Goal: Task Accomplishment & Management: Manage account settings

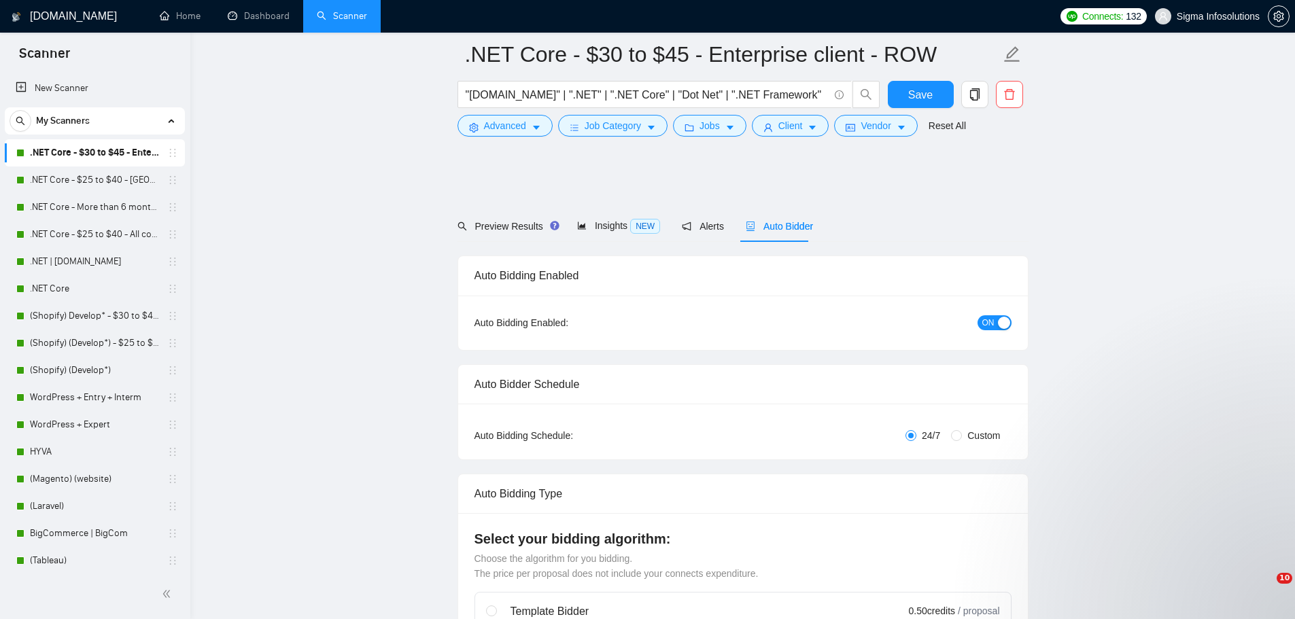
drag, startPoint x: 0, startPoint y: 0, endPoint x: 588, endPoint y: 364, distance: 691.2
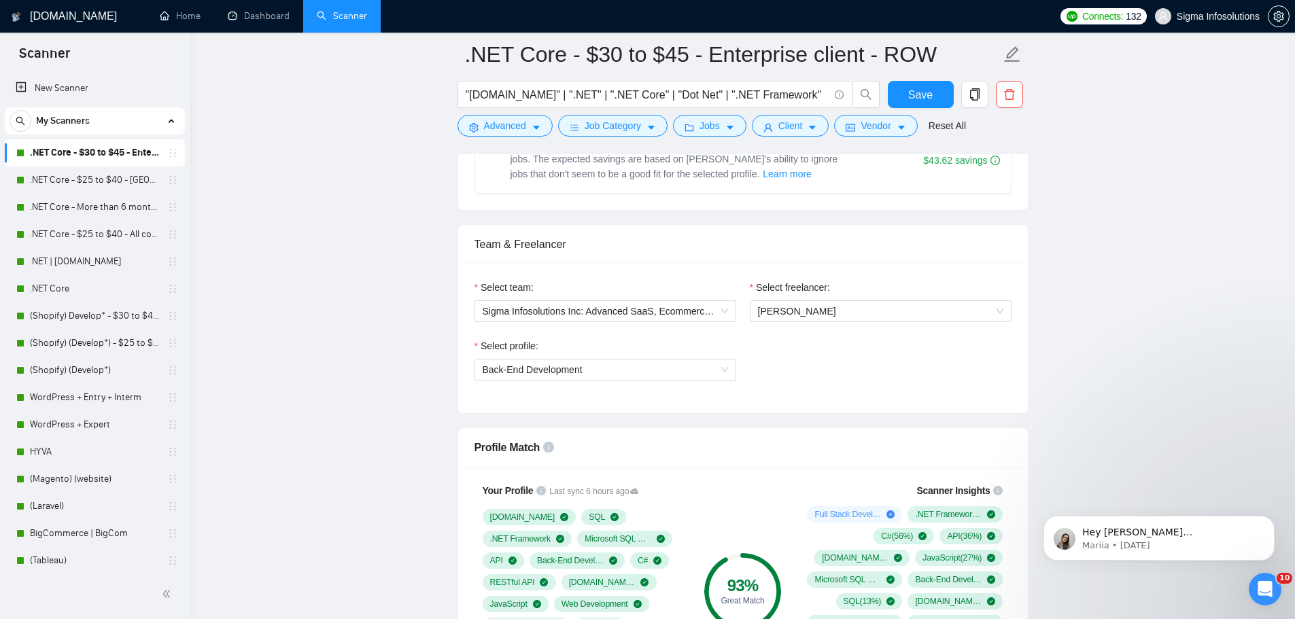
scroll to position [612, 0]
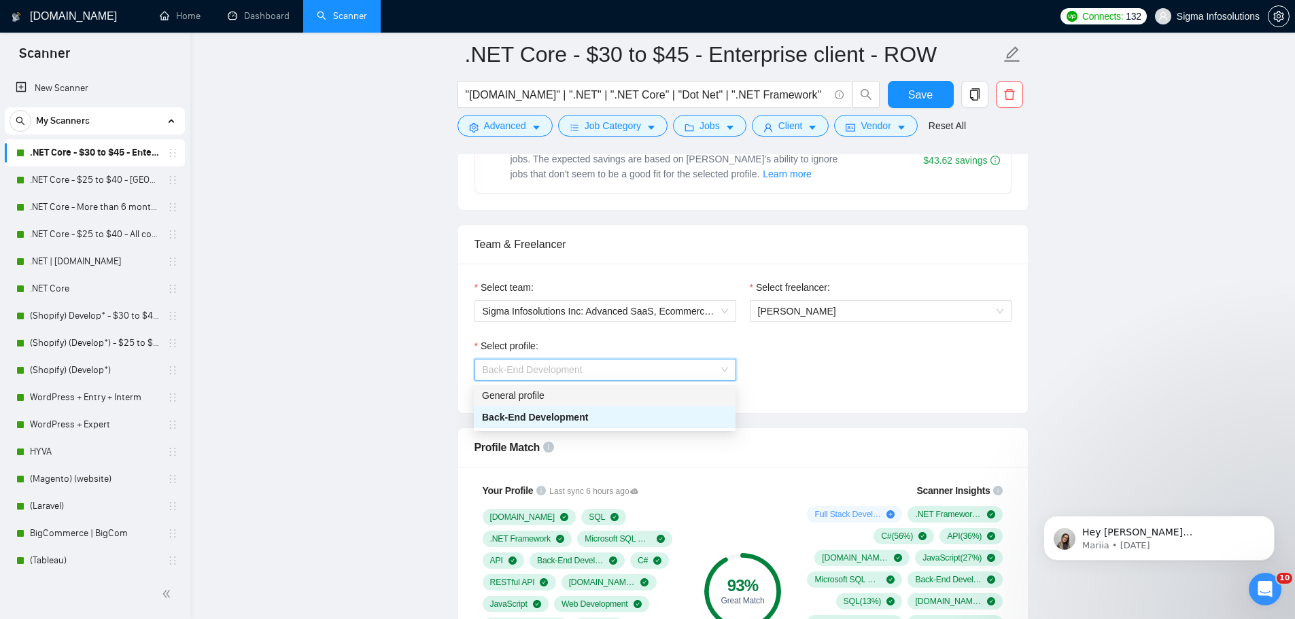
click at [560, 393] on div "General profile" at bounding box center [604, 395] width 245 height 15
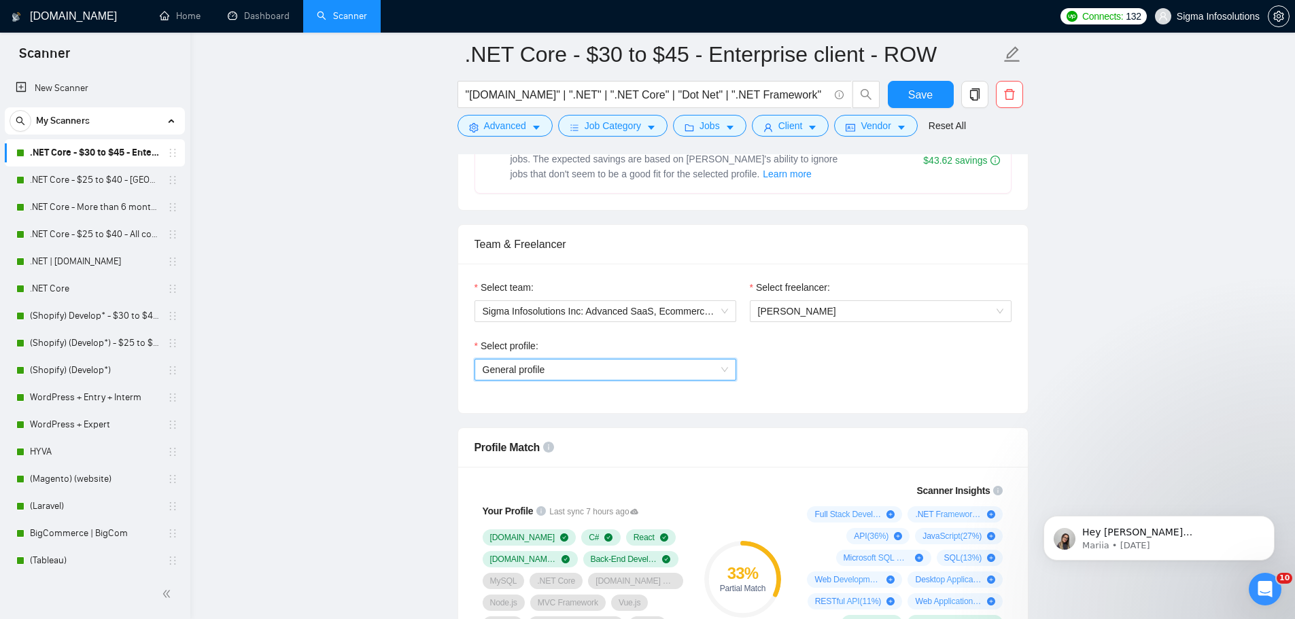
click at [605, 370] on span "General profile" at bounding box center [604, 369] width 245 height 20
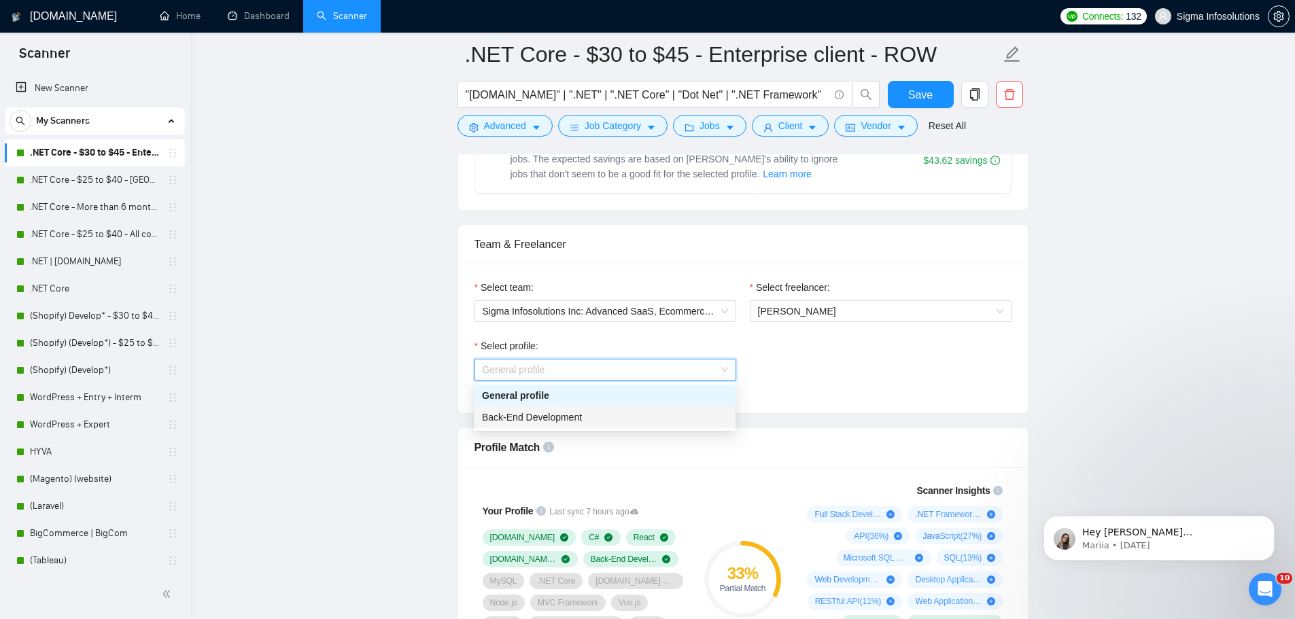
click at [565, 418] on span "Back-End Development" at bounding box center [532, 417] width 100 height 11
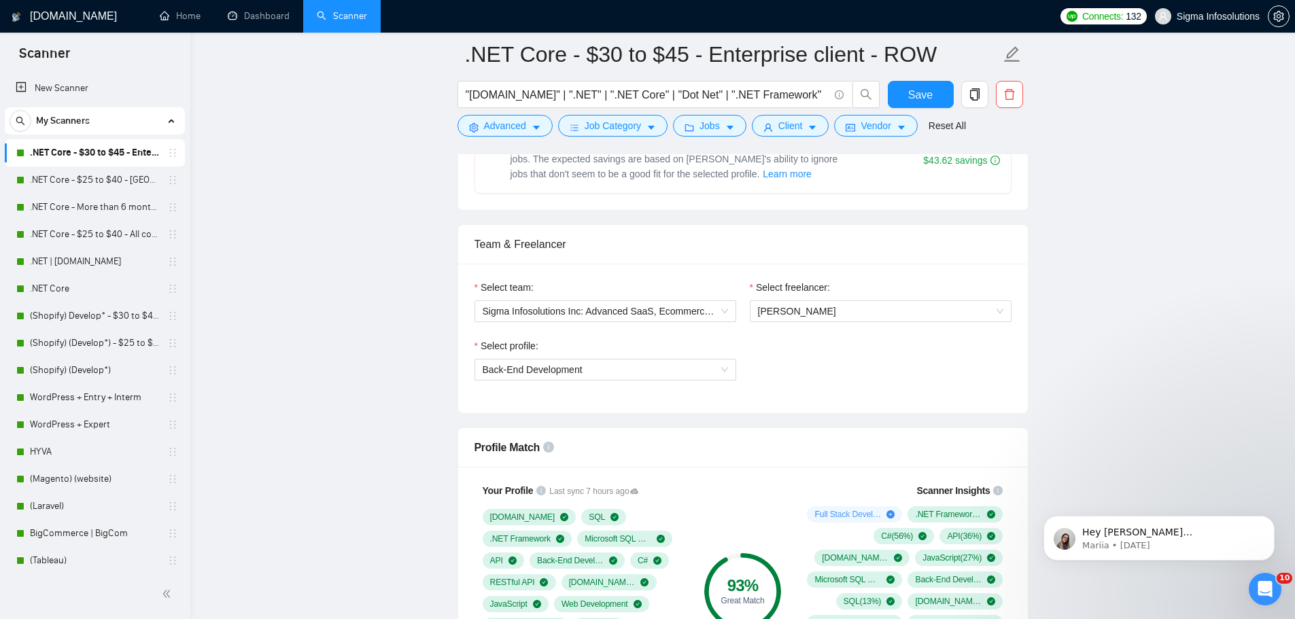
click at [871, 384] on div "Select profile: Back-End Development" at bounding box center [743, 367] width 550 height 58
click at [702, 372] on span "Back-End Development" at bounding box center [604, 369] width 245 height 20
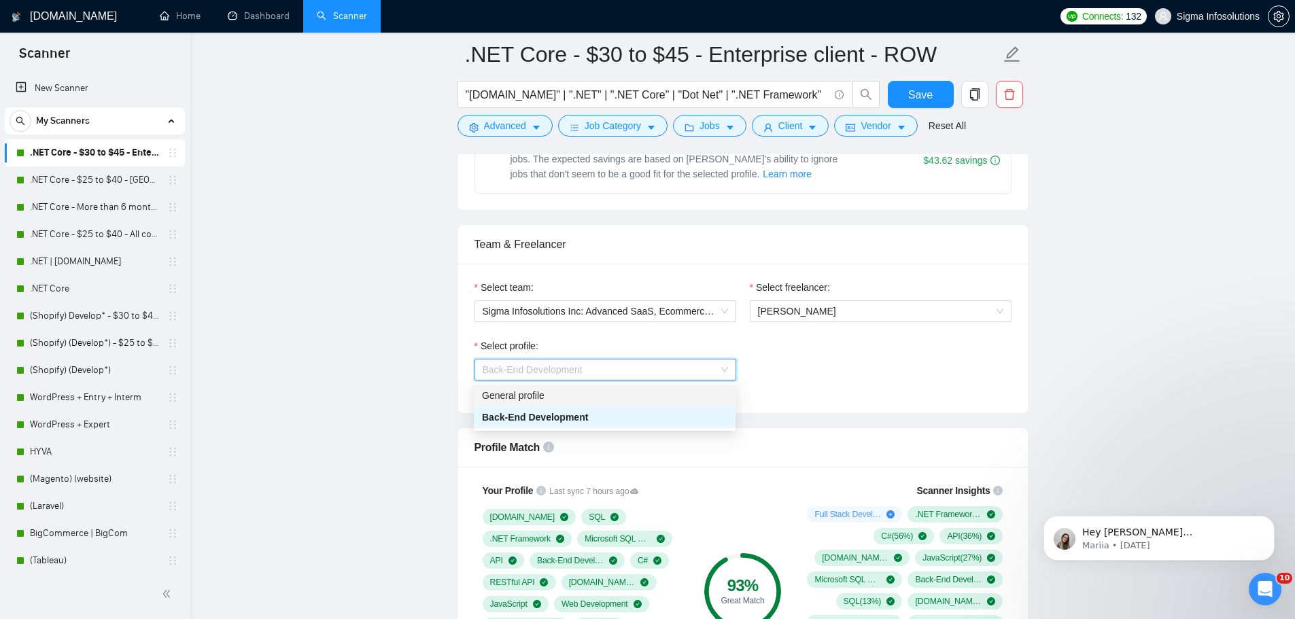
click at [581, 393] on div "General profile" at bounding box center [604, 395] width 245 height 15
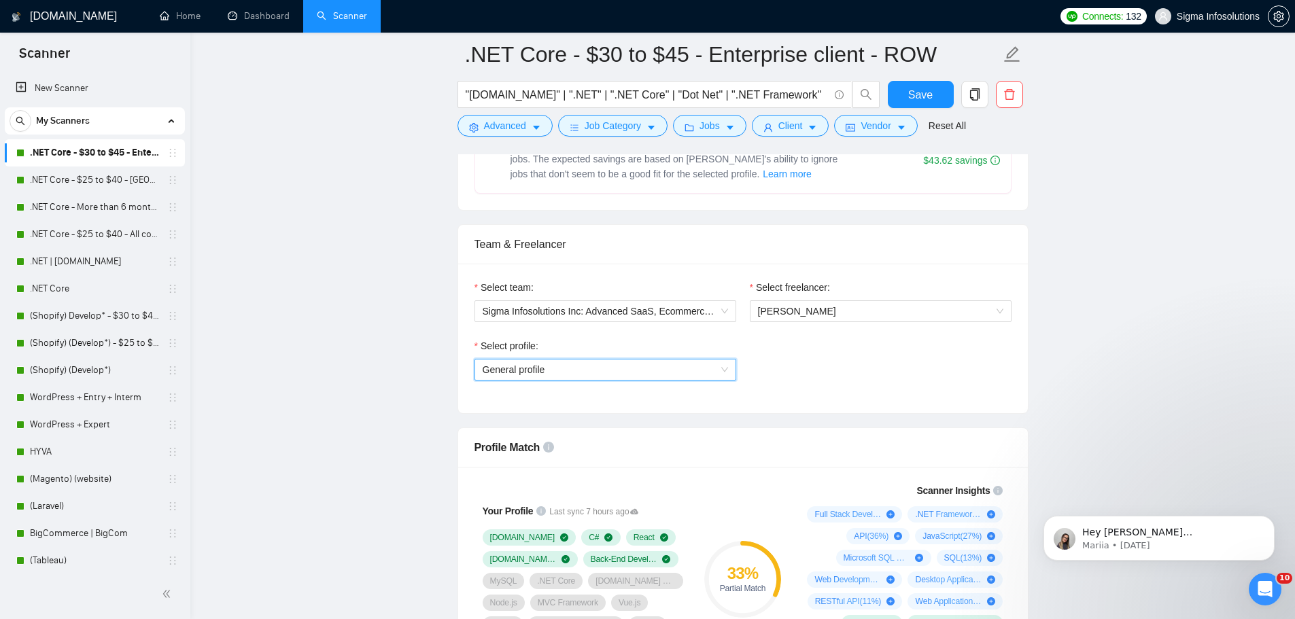
click at [585, 366] on span "General profile" at bounding box center [604, 369] width 245 height 20
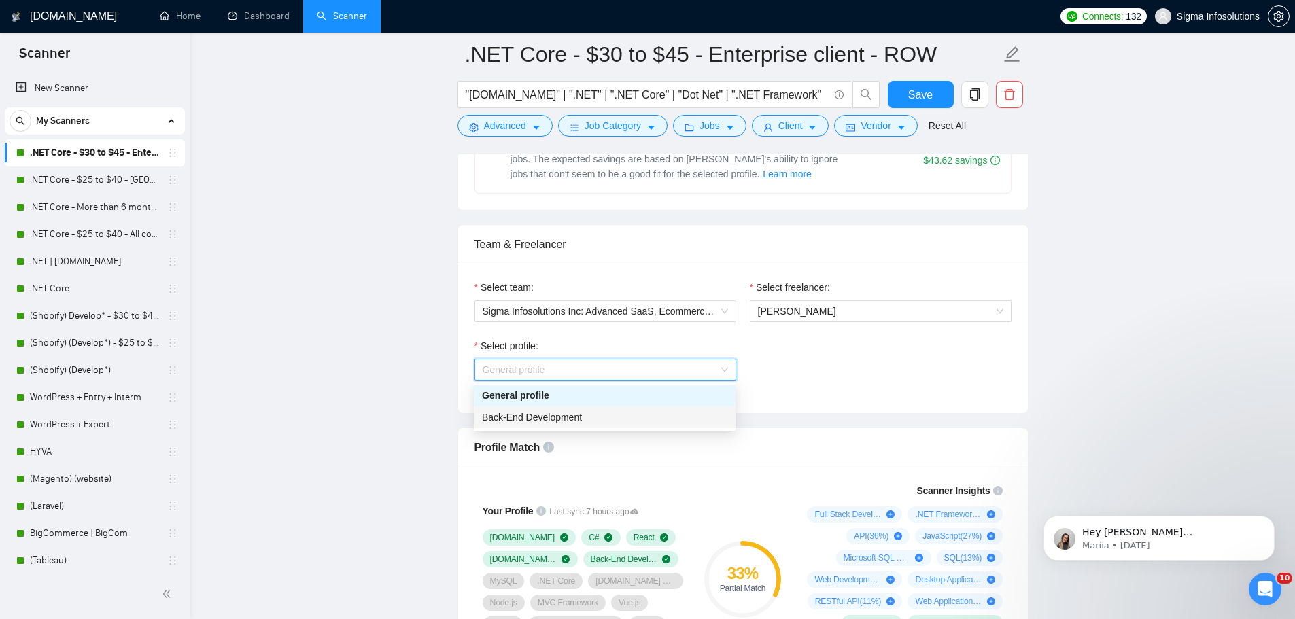
click at [546, 417] on span "Back-End Development" at bounding box center [532, 417] width 100 height 11
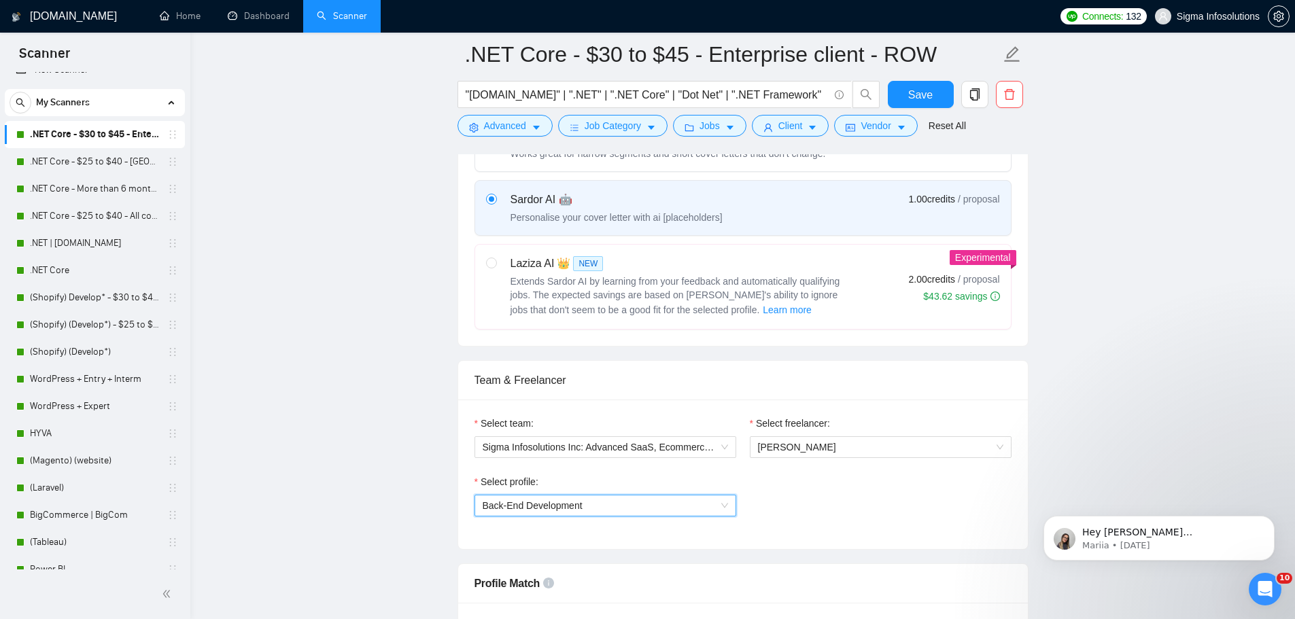
scroll to position [0, 0]
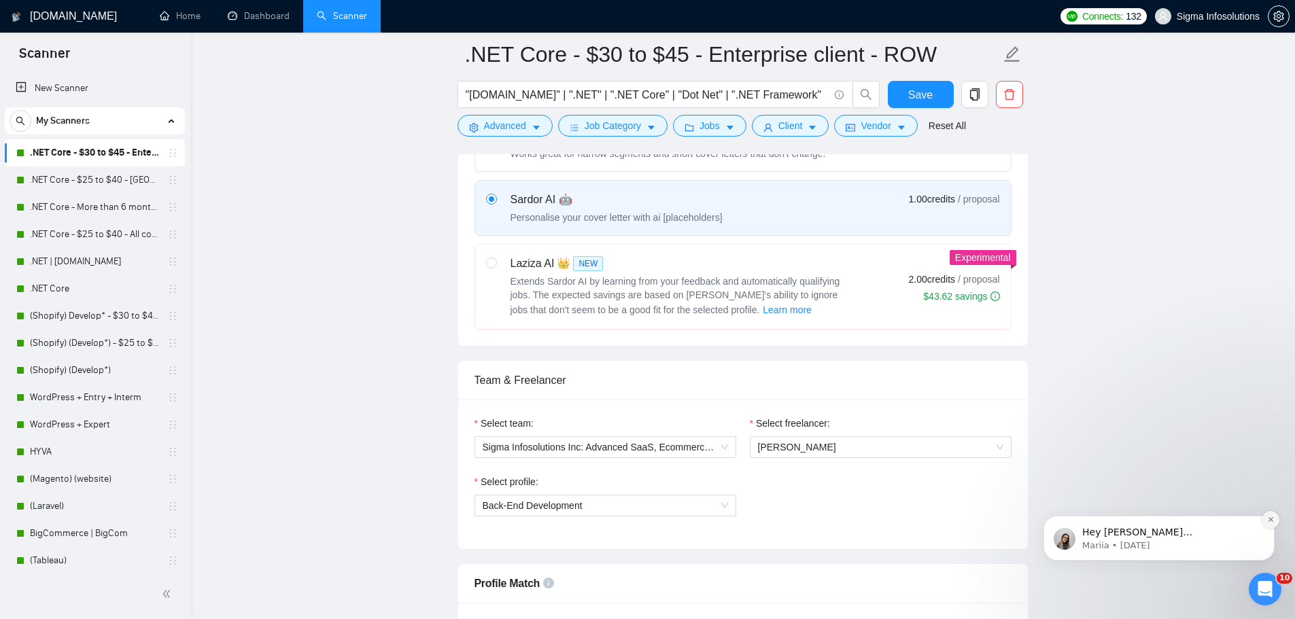
click at [1271, 517] on icon "Dismiss notification" at bounding box center [1270, 519] width 7 height 7
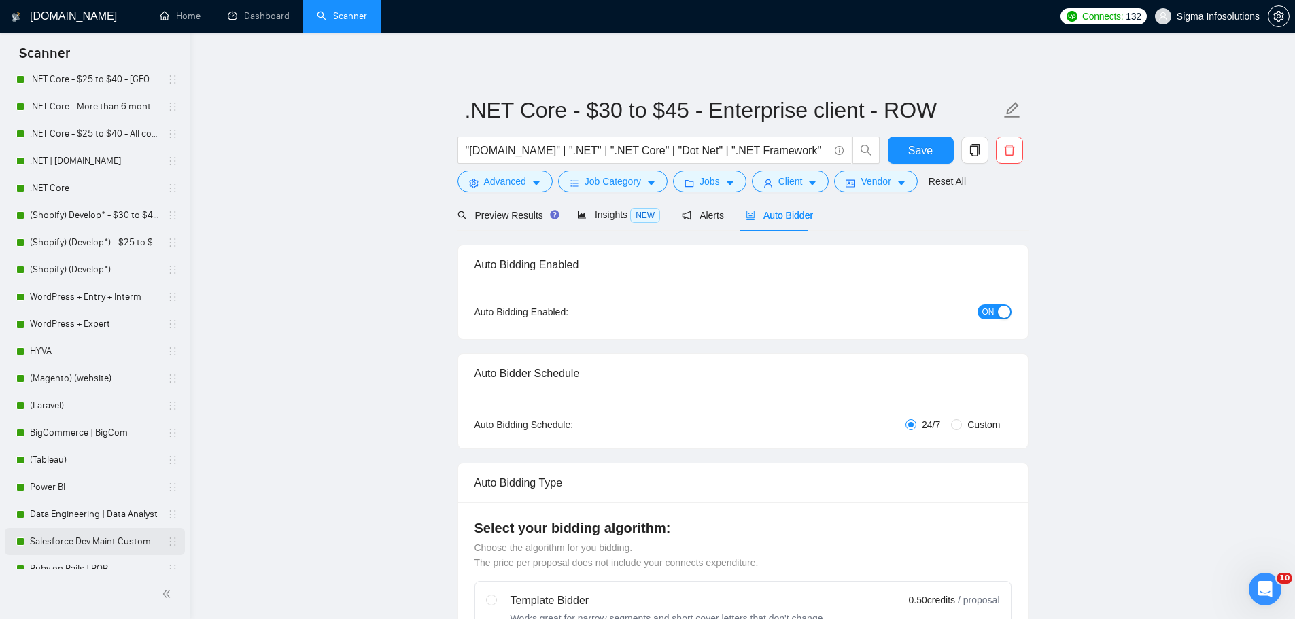
scroll to position [204, 0]
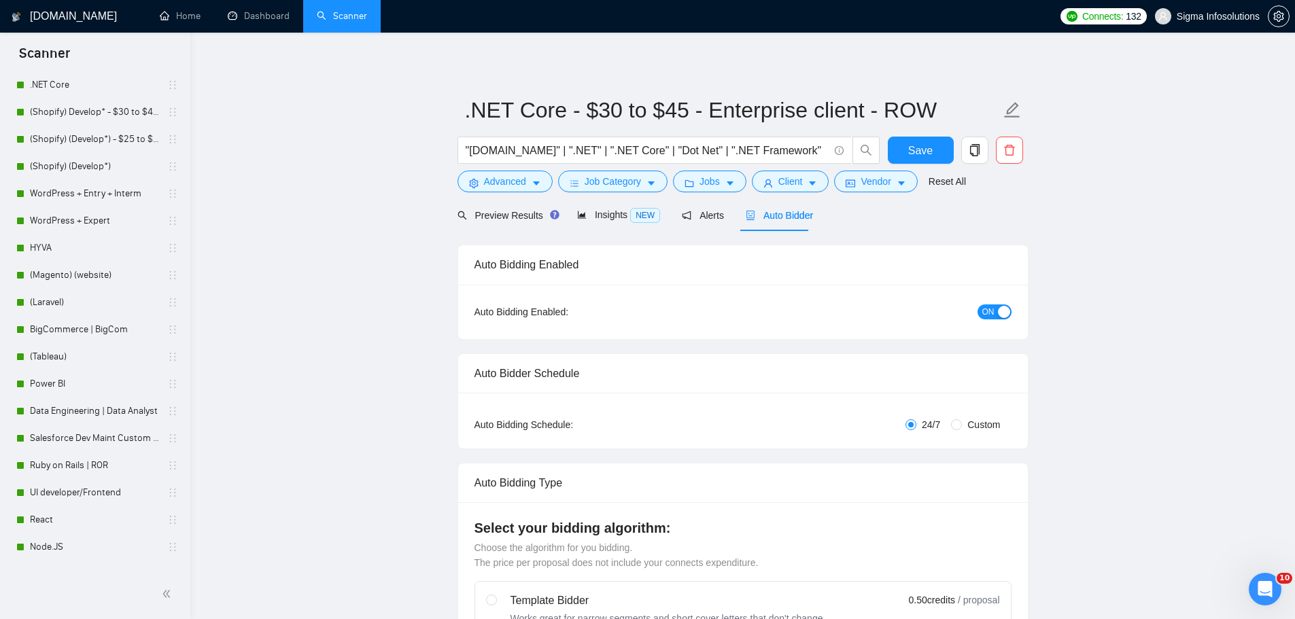
drag, startPoint x: 65, startPoint y: 444, endPoint x: 761, endPoint y: 58, distance: 795.8
click at [65, 444] on link "Salesforce Dev Maint Custom - Ignore sales cloud" at bounding box center [94, 438] width 129 height 27
click at [927, 147] on span "Save" at bounding box center [920, 150] width 24 height 17
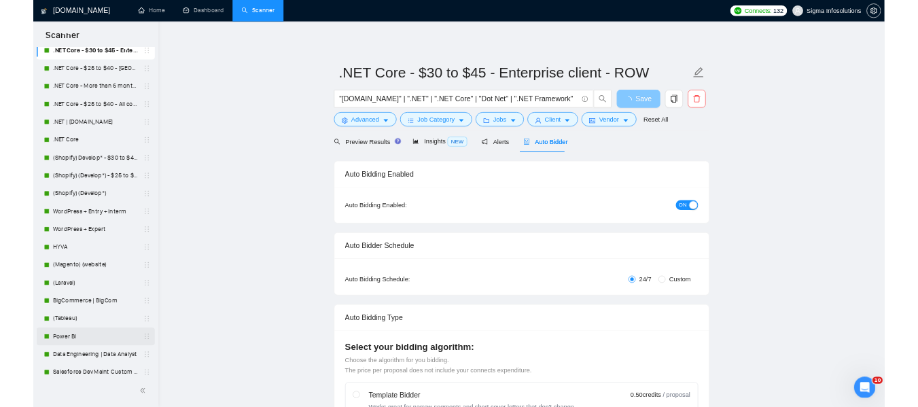
scroll to position [0, 0]
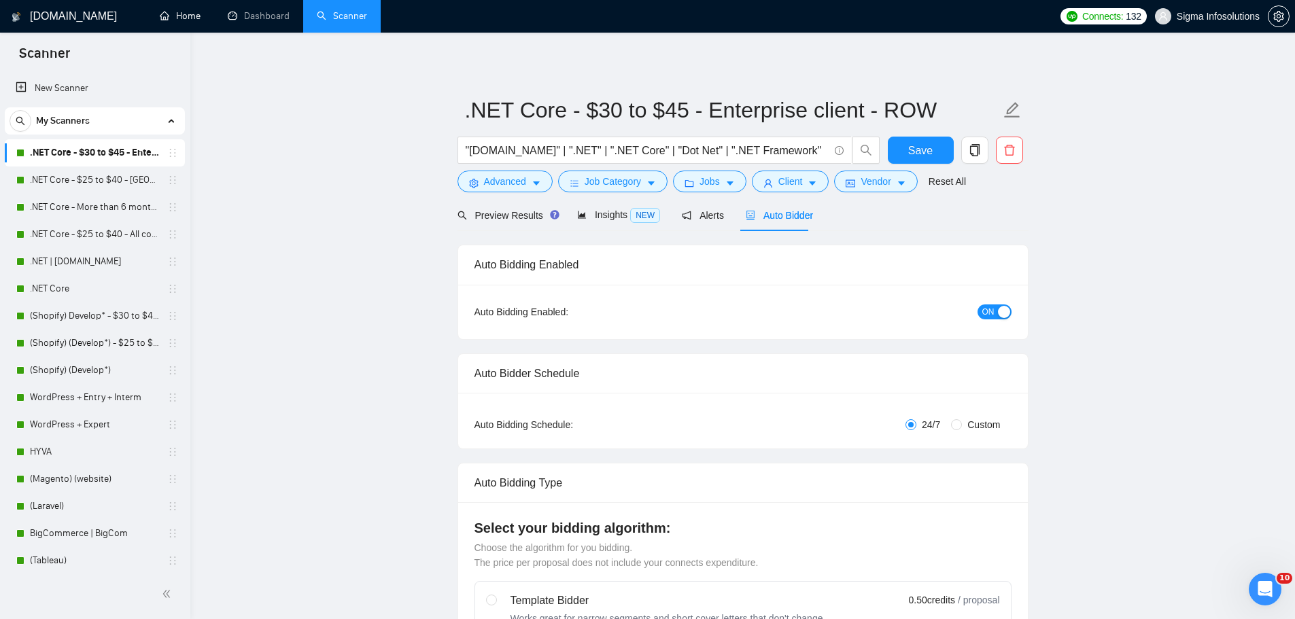
drag, startPoint x: 169, startPoint y: 17, endPoint x: 225, endPoint y: 72, distance: 78.3
click at [169, 17] on link "Home" at bounding box center [180, 16] width 41 height 12
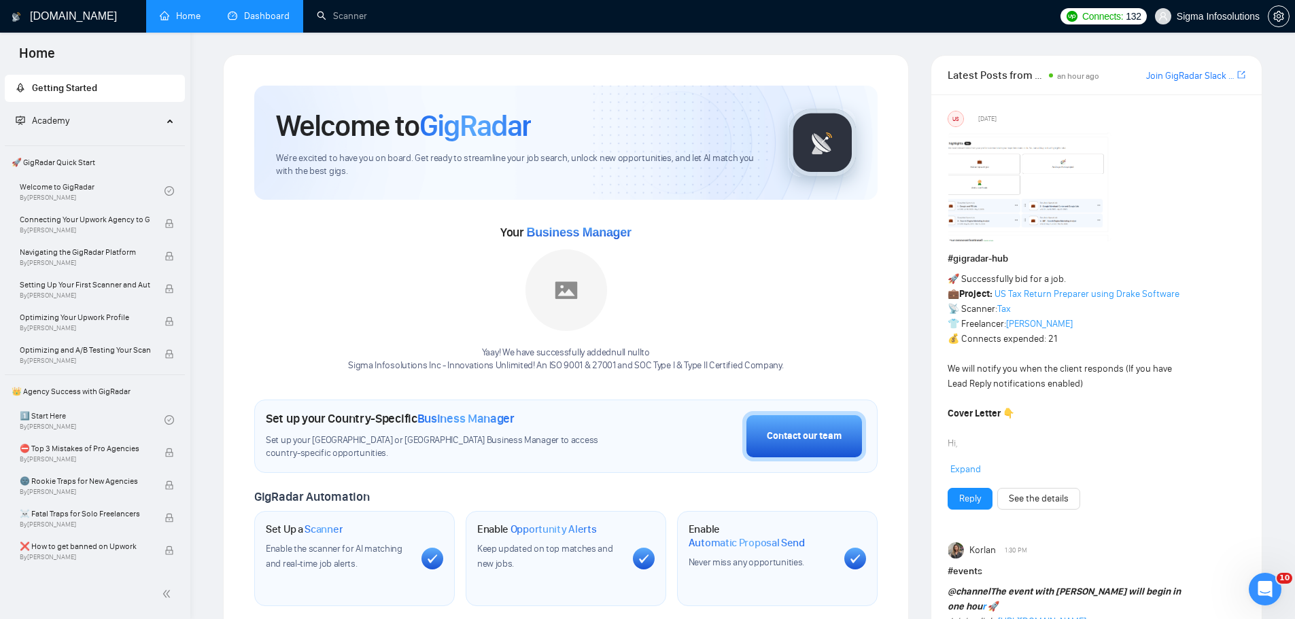
click at [253, 12] on link "Dashboard" at bounding box center [259, 16] width 62 height 12
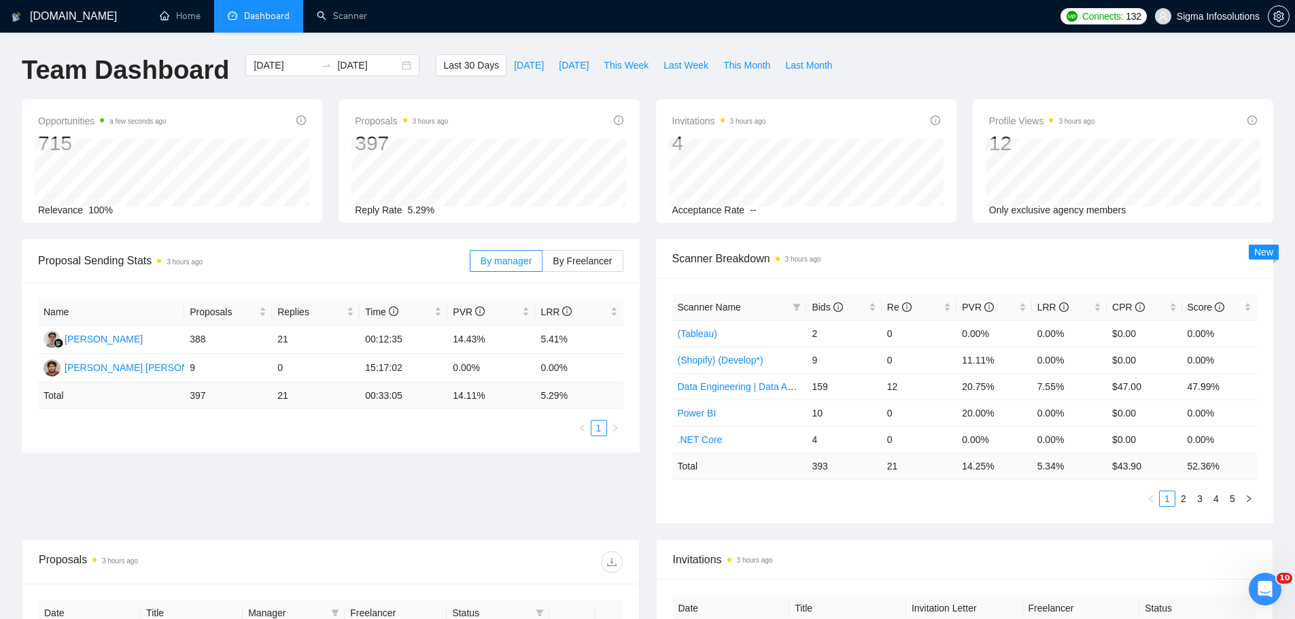
click at [267, 53] on div "[DOMAIN_NAME] Home Dashboard Scanner Connects: 132 Sigma Infosolutions Team Das…" at bounding box center [647, 538] width 1295 height 1077
click at [267, 63] on input "[DATE]" at bounding box center [284, 65] width 62 height 15
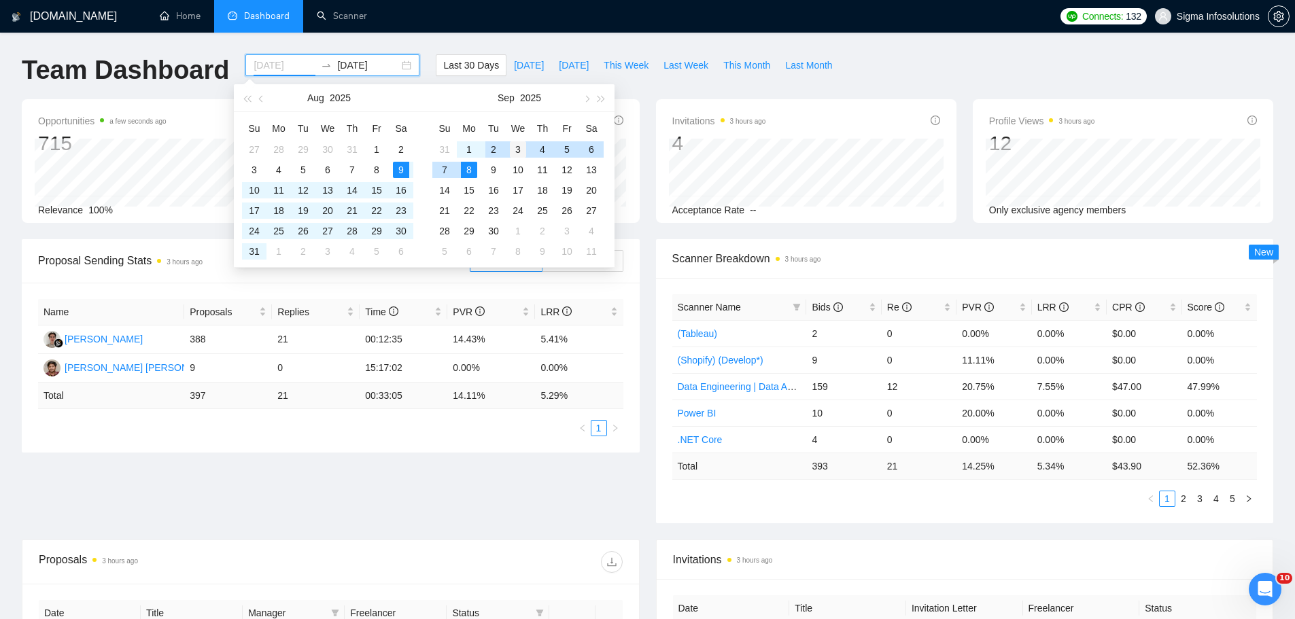
type input "[DATE]"
click at [512, 149] on div "3" at bounding box center [518, 149] width 16 height 16
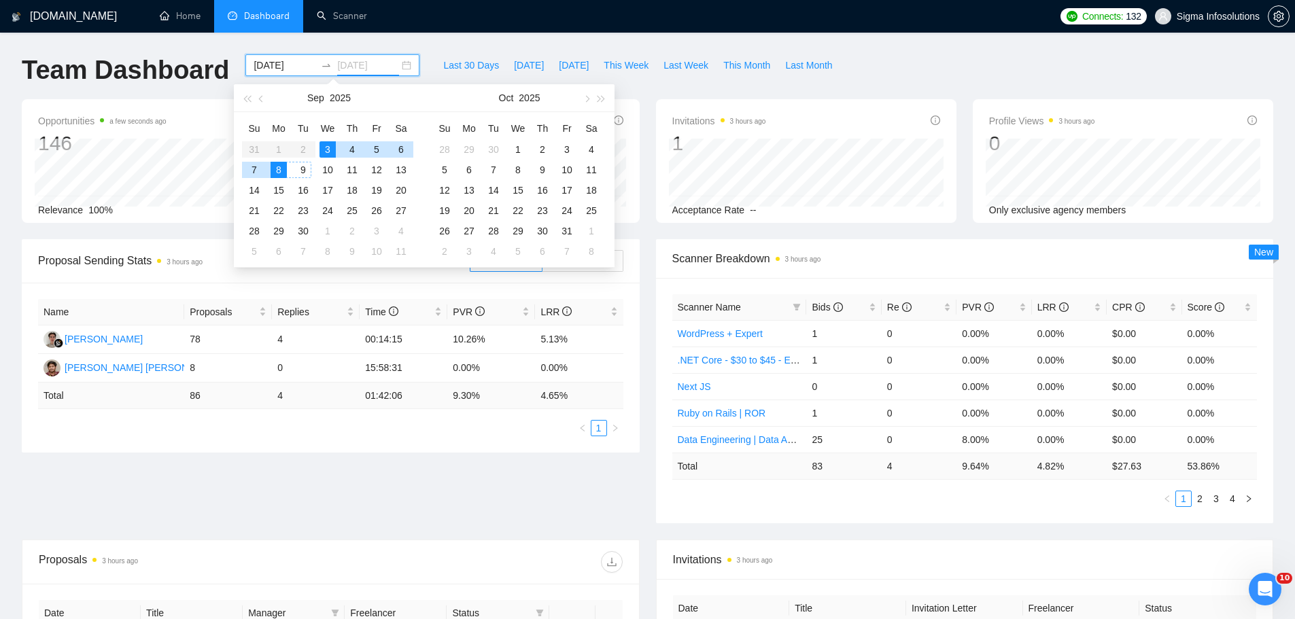
type input "[DATE]"
click at [465, 28] on ul "Home Dashboard Scanner" at bounding box center [597, 16] width 912 height 33
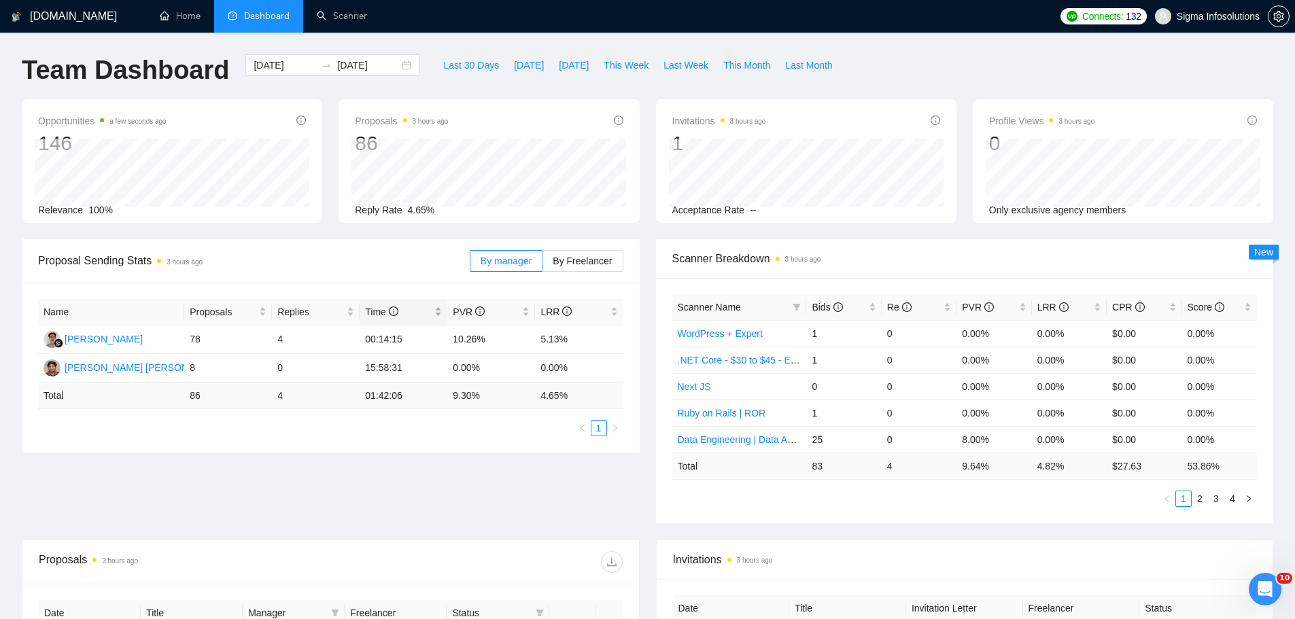
click at [399, 313] on span "Time" at bounding box center [398, 311] width 67 height 15
click at [449, 472] on div "Proposal Sending Stats 3 hours ago By manager By Freelancer Name Proposals Repl…" at bounding box center [647, 389] width 1267 height 300
click at [564, 313] on icon "info-circle" at bounding box center [567, 311] width 10 height 10
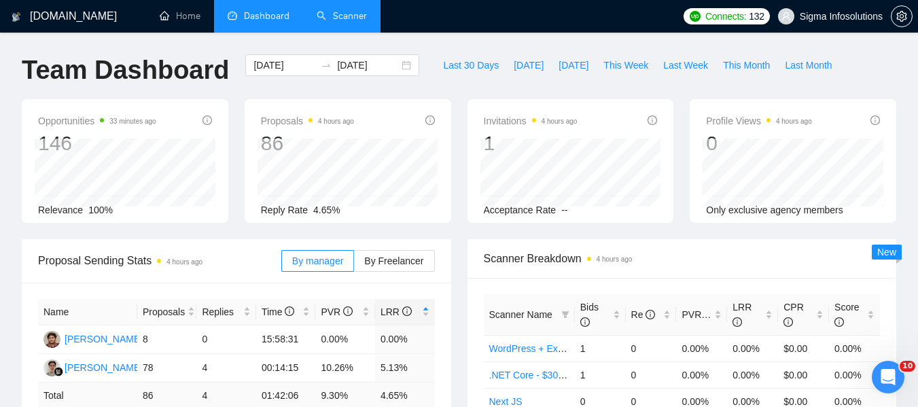
click at [348, 22] on link "Scanner" at bounding box center [342, 16] width 50 height 12
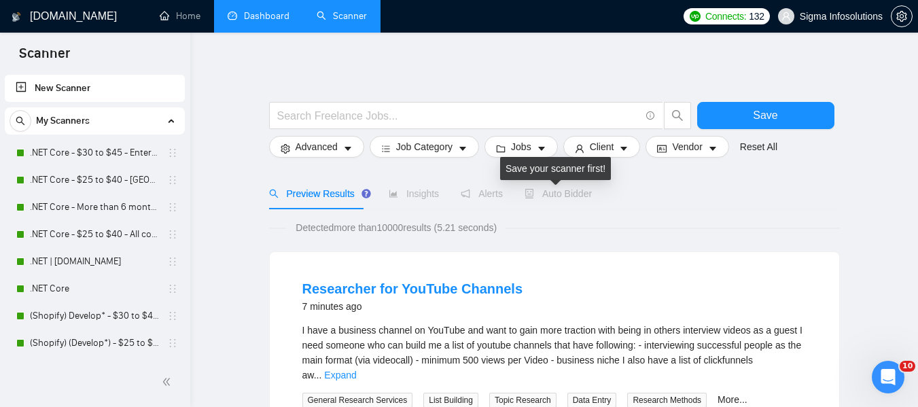
click at [565, 199] on span "Auto Bidder" at bounding box center [558, 193] width 67 height 11
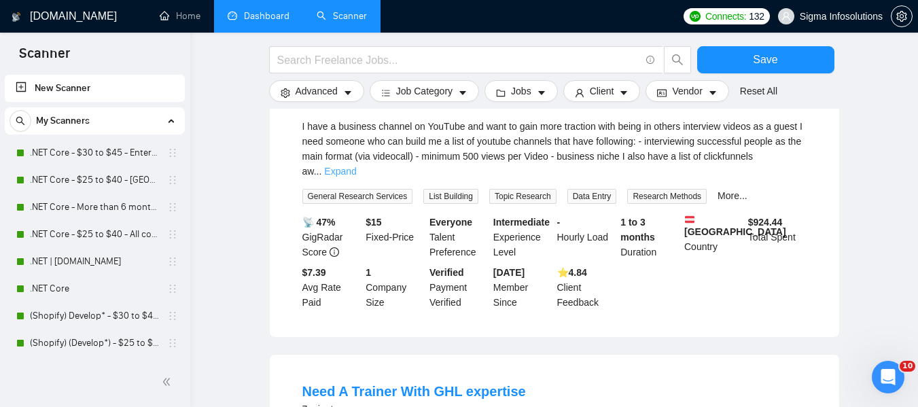
click at [356, 166] on link "Expand" at bounding box center [340, 171] width 32 height 11
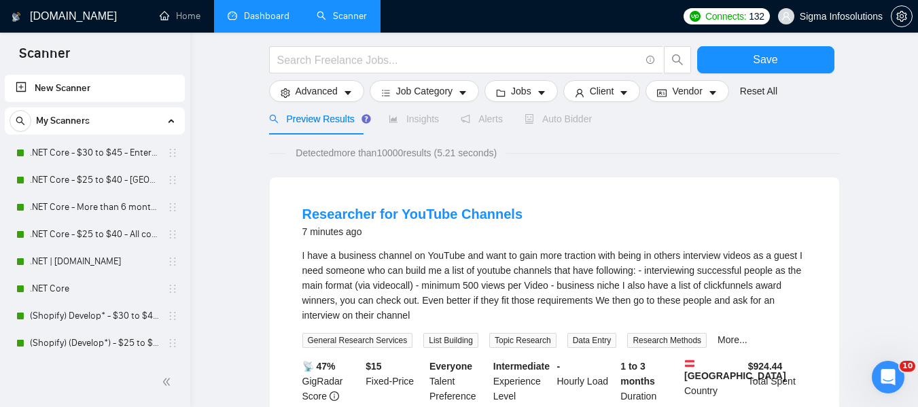
scroll to position [68, 0]
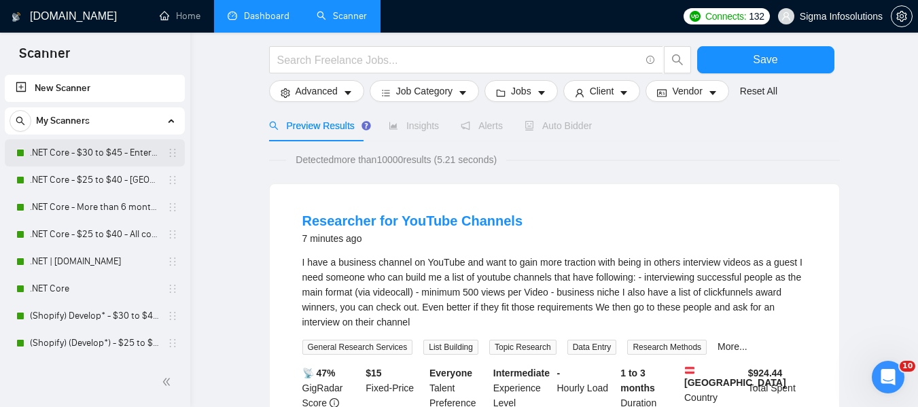
click at [81, 159] on link ".NET Core - $30 to $45 - Enterprise client - ROW" at bounding box center [94, 152] width 129 height 27
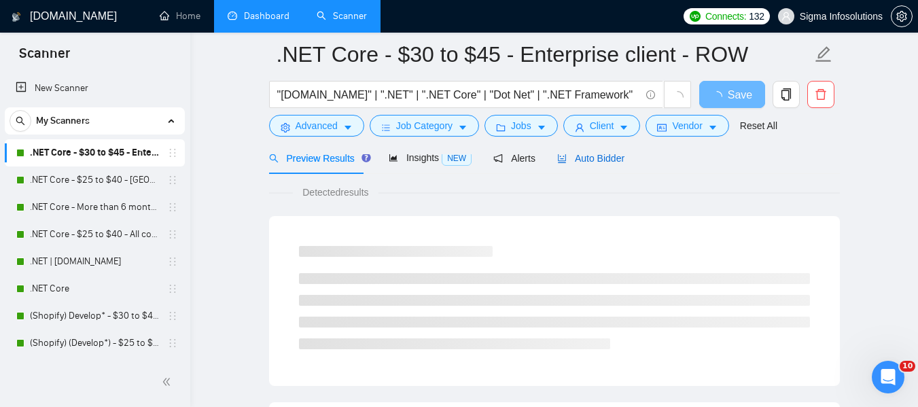
click at [593, 158] on span "Auto Bidder" at bounding box center [590, 158] width 67 height 11
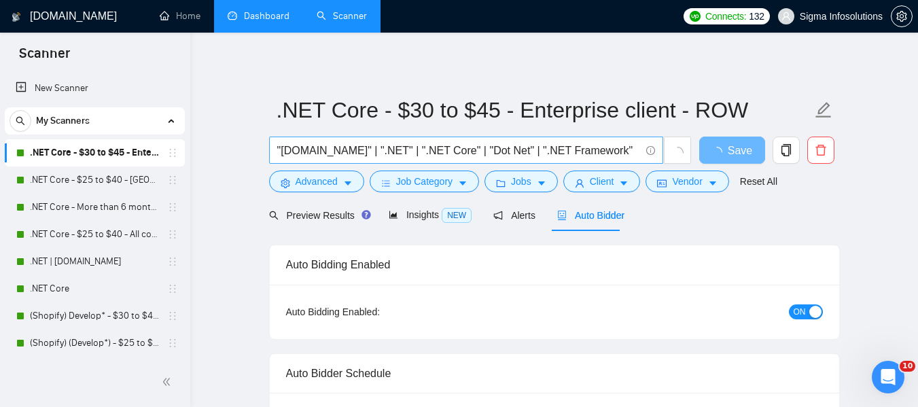
click at [580, 145] on input ""[DOMAIN_NAME]" | ".NET" | ".NET Core" | "Dot Net" | ".NET Framework"" at bounding box center [458, 150] width 363 height 17
click at [260, 22] on link "Dashboard" at bounding box center [259, 16] width 62 height 12
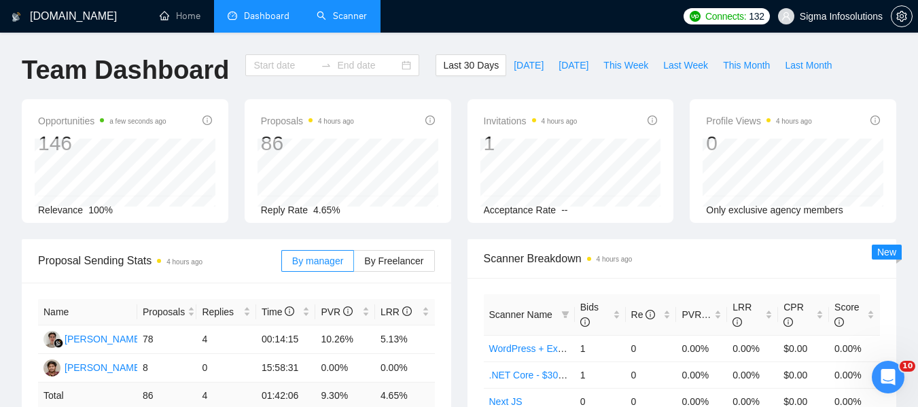
type input "[DATE]"
click at [340, 12] on link "Scanner" at bounding box center [342, 16] width 50 height 12
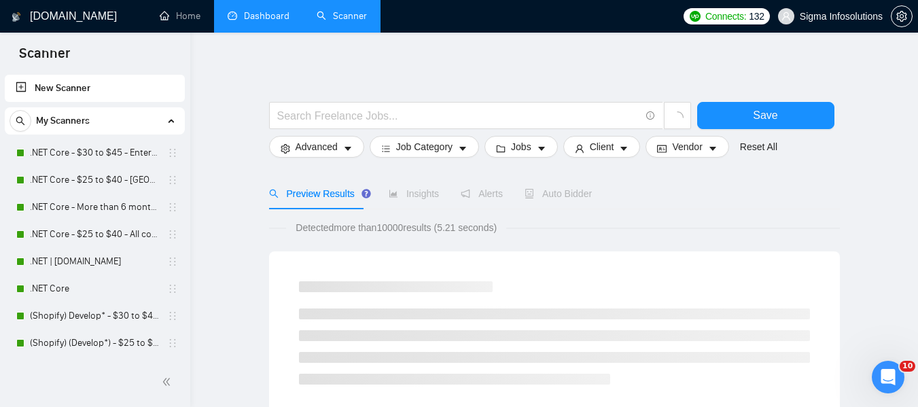
click at [569, 193] on span "Auto Bidder" at bounding box center [558, 193] width 67 height 11
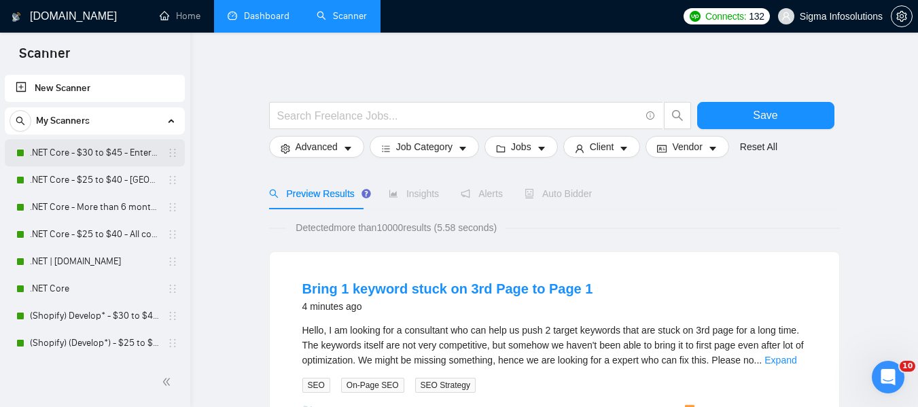
click at [66, 146] on link ".NET Core - $30 to $45 - Enterprise client - ROW" at bounding box center [94, 152] width 129 height 27
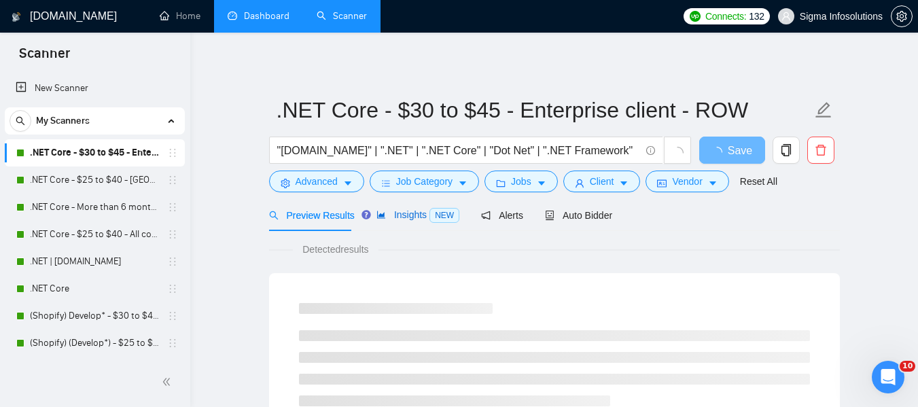
click at [410, 213] on span "Insights NEW" at bounding box center [417, 214] width 83 height 11
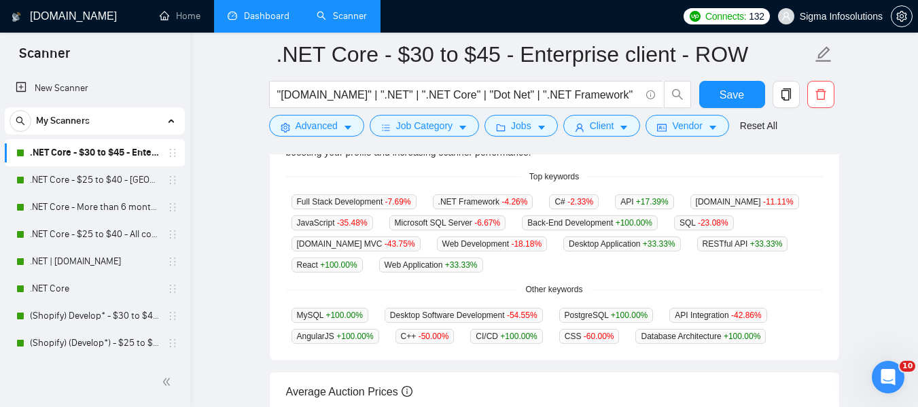
scroll to position [330, 0]
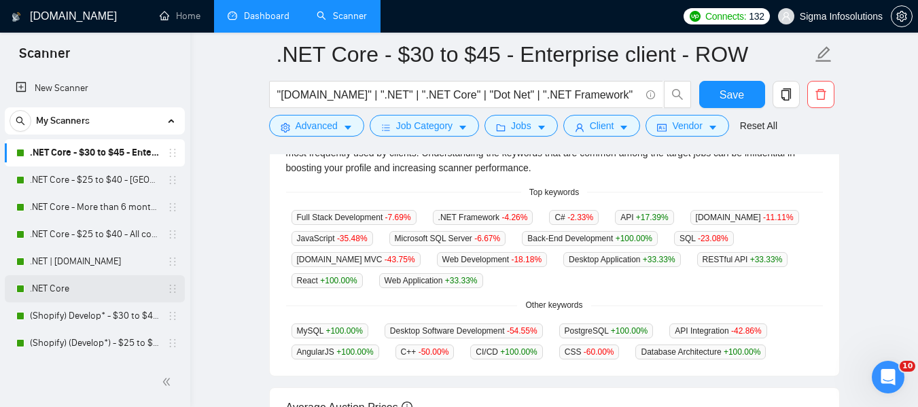
click at [71, 292] on link ".NET Core" at bounding box center [94, 288] width 129 height 27
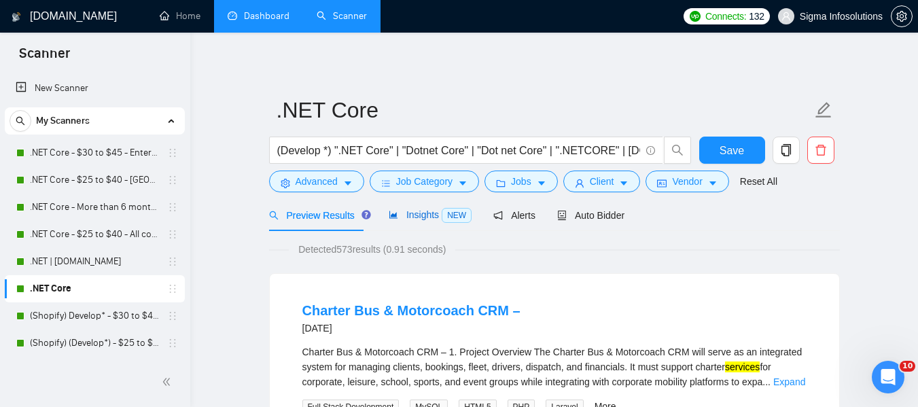
click at [421, 209] on span "Insights NEW" at bounding box center [430, 214] width 83 height 11
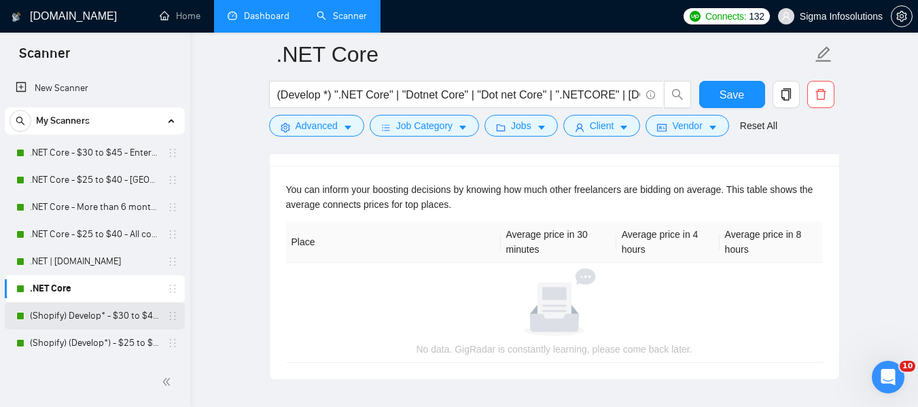
scroll to position [68, 0]
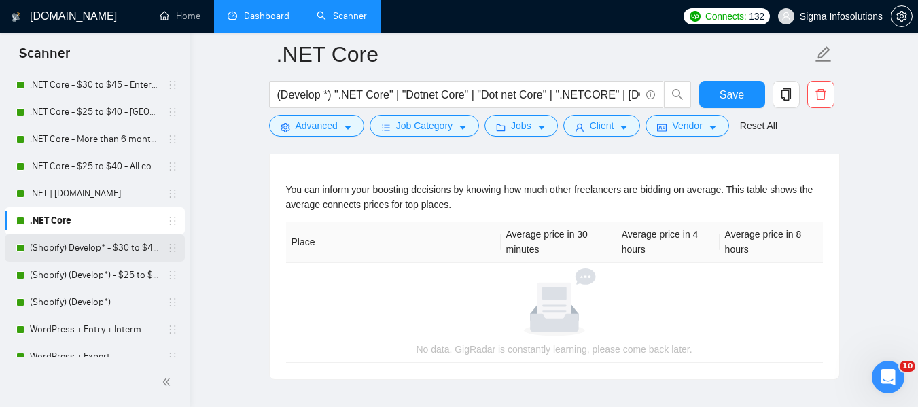
click at [88, 255] on link "(Shopify) Develop* - $30 to $45 Enterprise" at bounding box center [94, 247] width 129 height 27
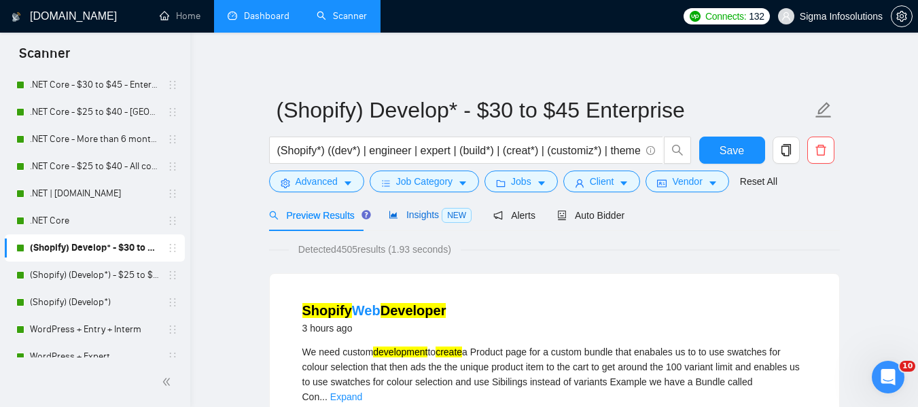
click at [442, 211] on span "NEW" at bounding box center [457, 215] width 30 height 15
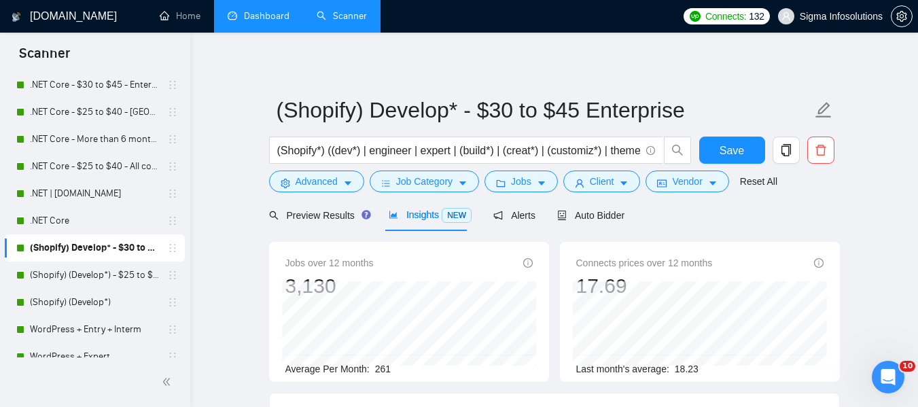
click at [451, 215] on span "NEW" at bounding box center [457, 215] width 30 height 15
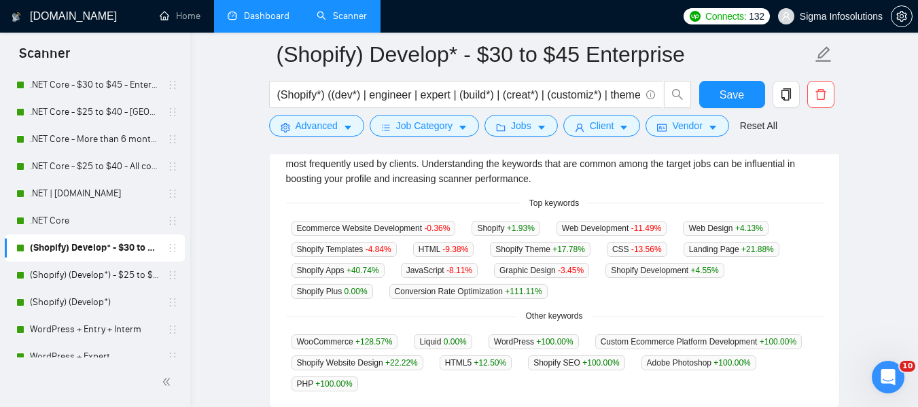
scroll to position [340, 0]
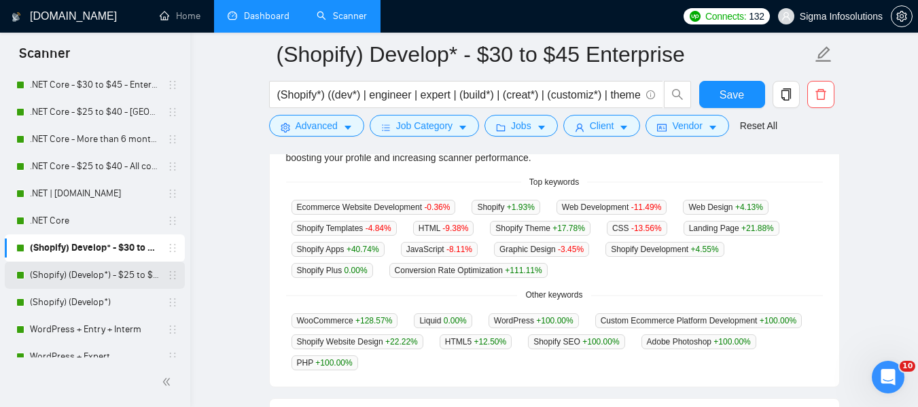
click at [96, 275] on link "(Shopify) (Develop*) - $25 to $40 - [GEOGRAPHIC_DATA] and Ocenia" at bounding box center [94, 275] width 129 height 27
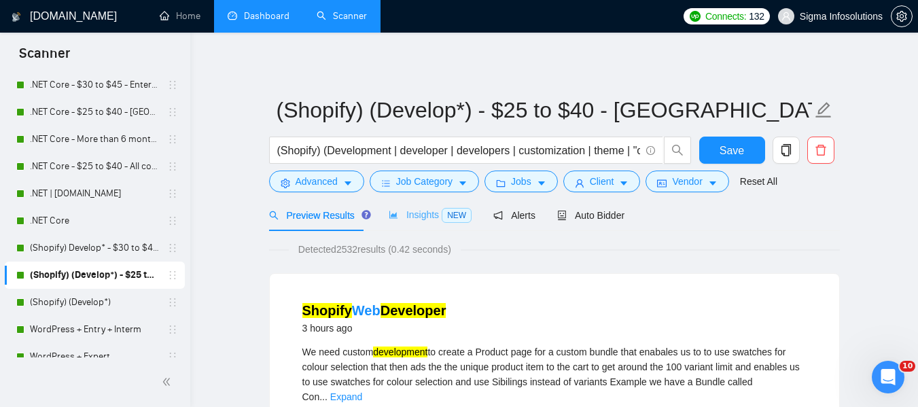
click at [429, 223] on div "Insights NEW" at bounding box center [430, 215] width 83 height 32
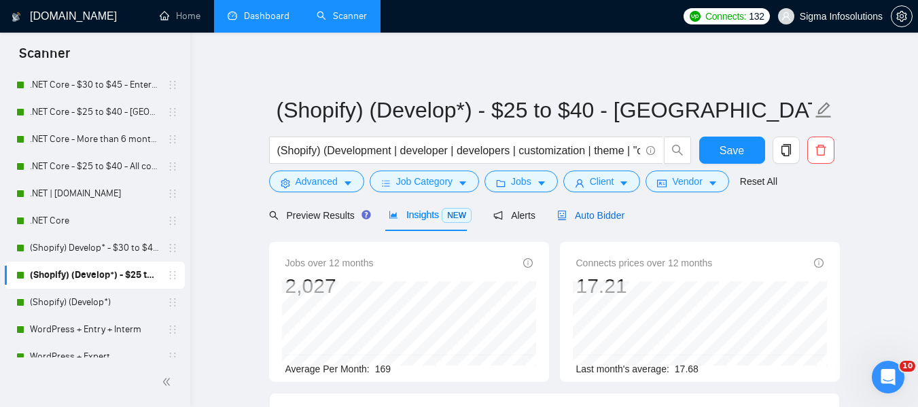
click at [593, 216] on span "Auto Bidder" at bounding box center [590, 215] width 67 height 11
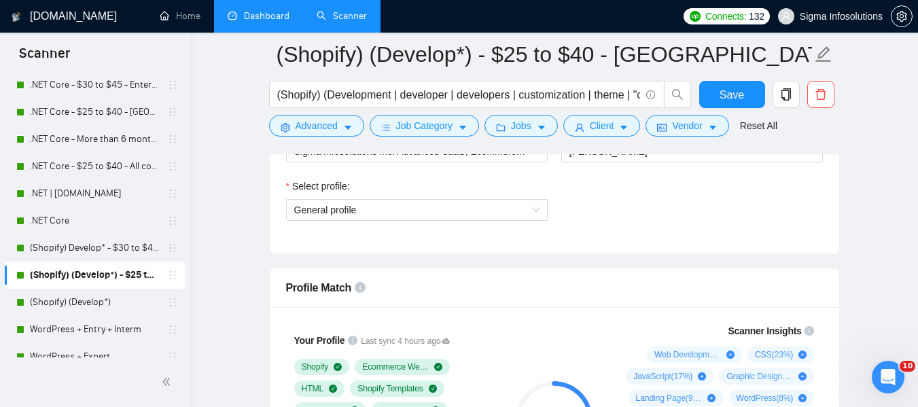
scroll to position [680, 0]
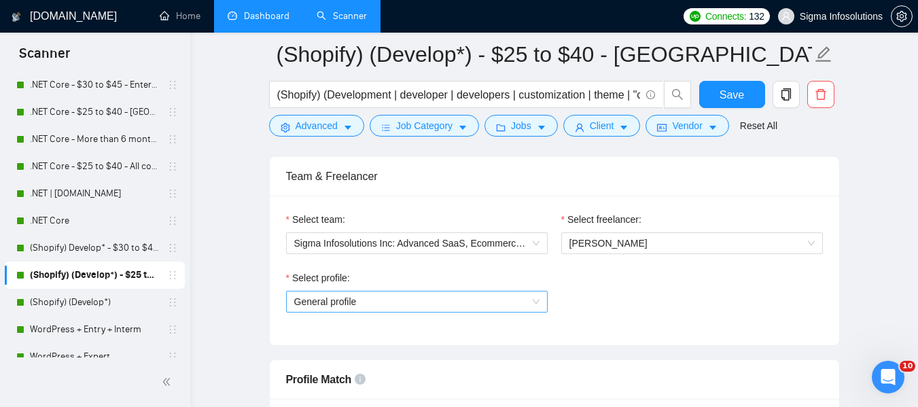
click at [442, 298] on span "General profile" at bounding box center [416, 302] width 245 height 20
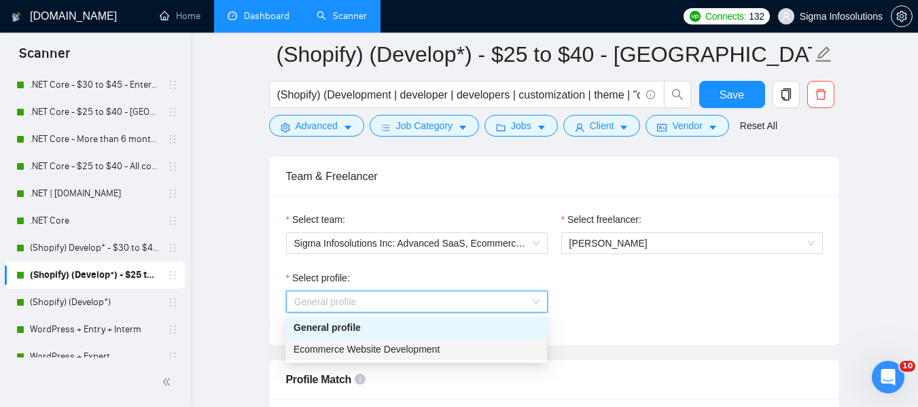
click at [383, 349] on span "Ecommerce Website Development" at bounding box center [367, 349] width 146 height 11
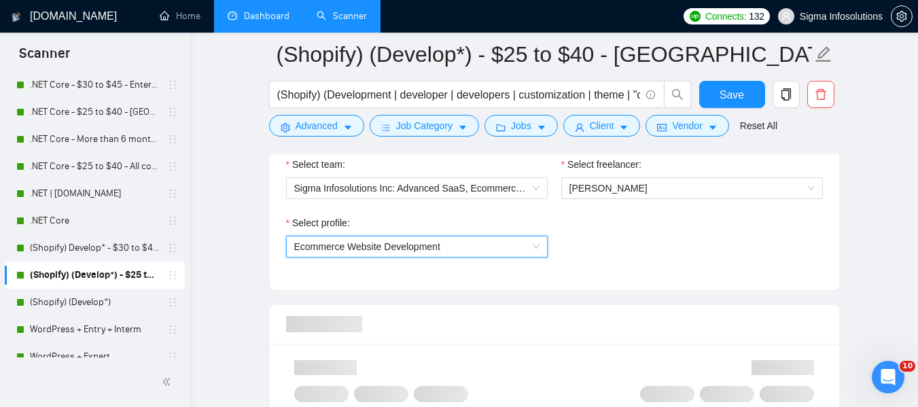
scroll to position [815, 0]
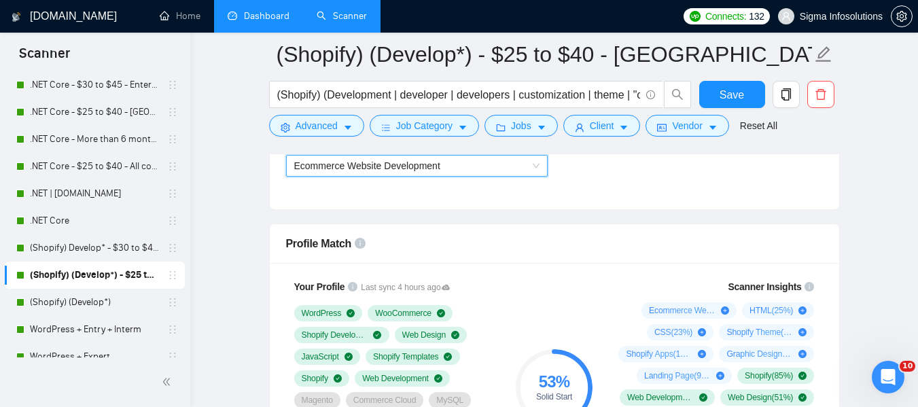
click at [507, 154] on div at bounding box center [554, 148] width 571 height 11
click at [421, 166] on span "Ecommerce Website Development" at bounding box center [367, 165] width 146 height 11
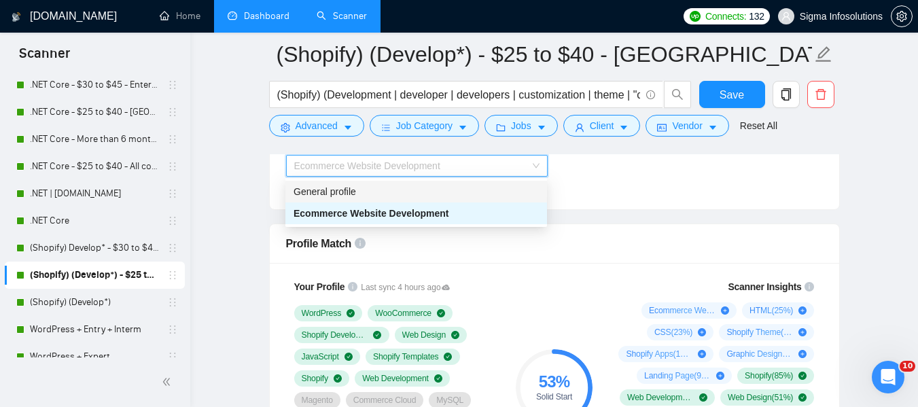
click at [358, 201] on div "General profile" at bounding box center [416, 192] width 262 height 22
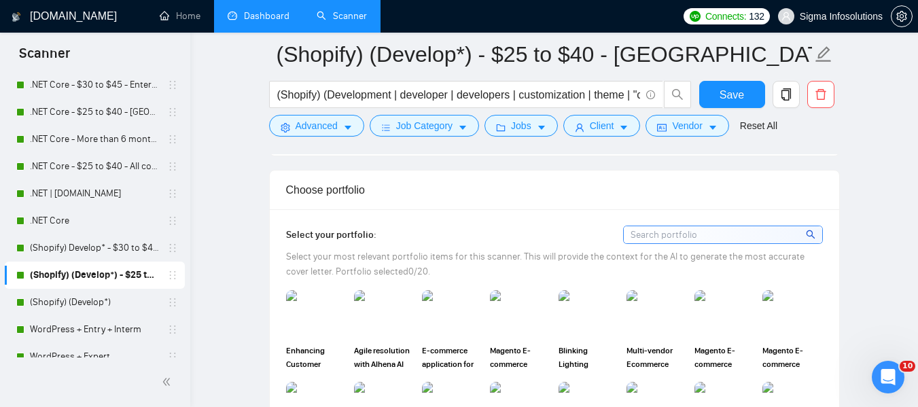
scroll to position [1291, 0]
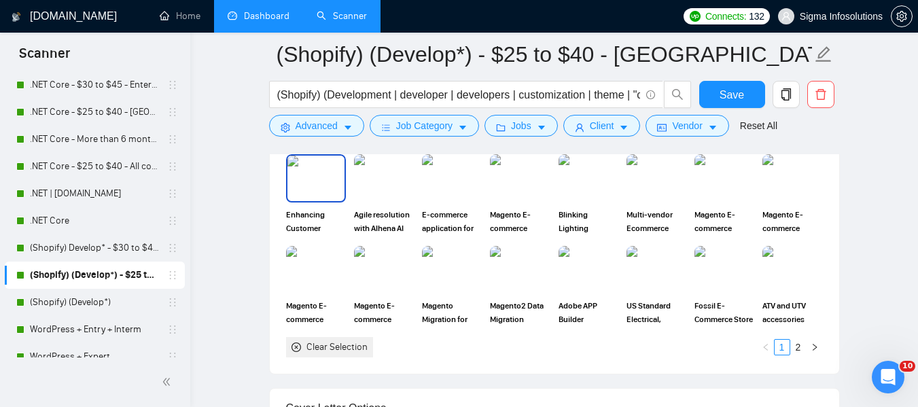
click at [308, 188] on img at bounding box center [315, 178] width 57 height 45
click at [308, 188] on icon at bounding box center [315, 178] width 22 height 22
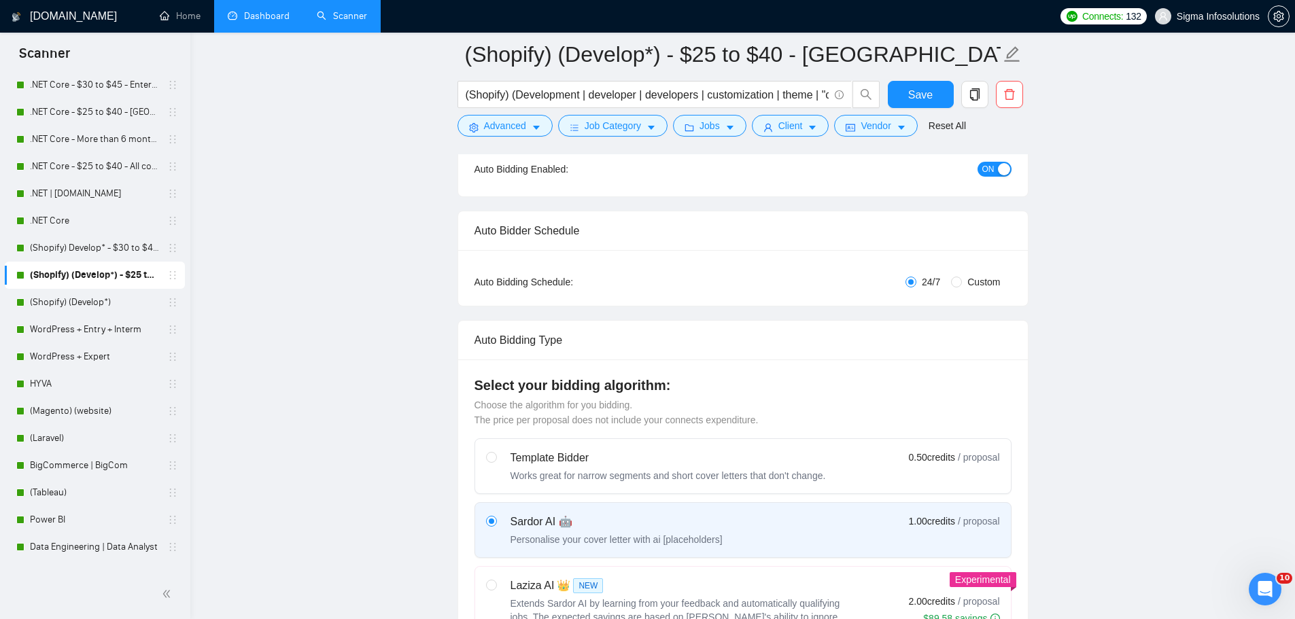
scroll to position [68, 0]
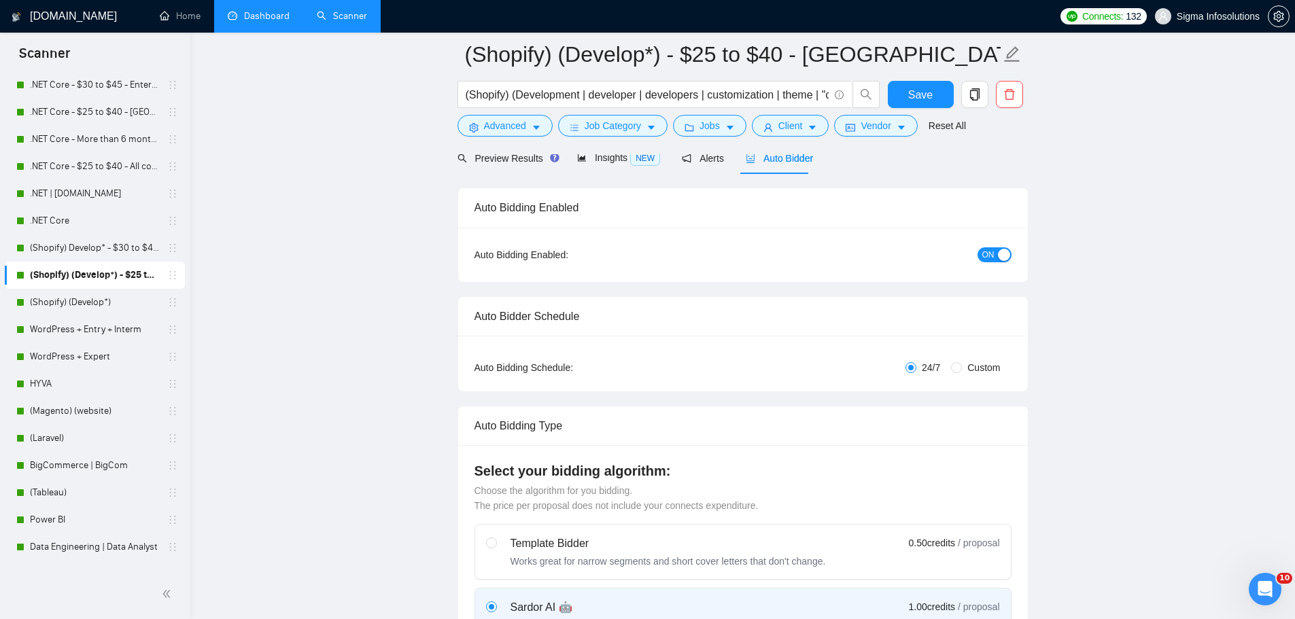
click at [964, 369] on span "Custom" at bounding box center [983, 367] width 43 height 15
click at [962, 369] on input "Custom" at bounding box center [956, 367] width 11 height 11
radio input "true"
radio input "false"
checkbox input "true"
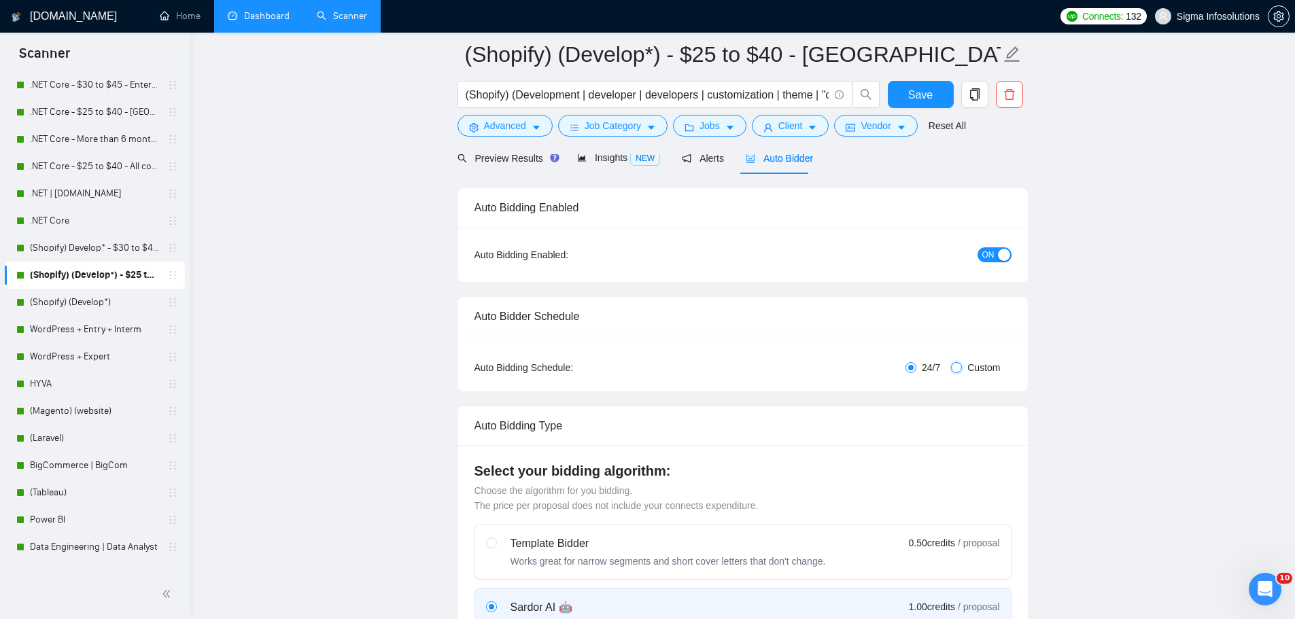
checkbox input "true"
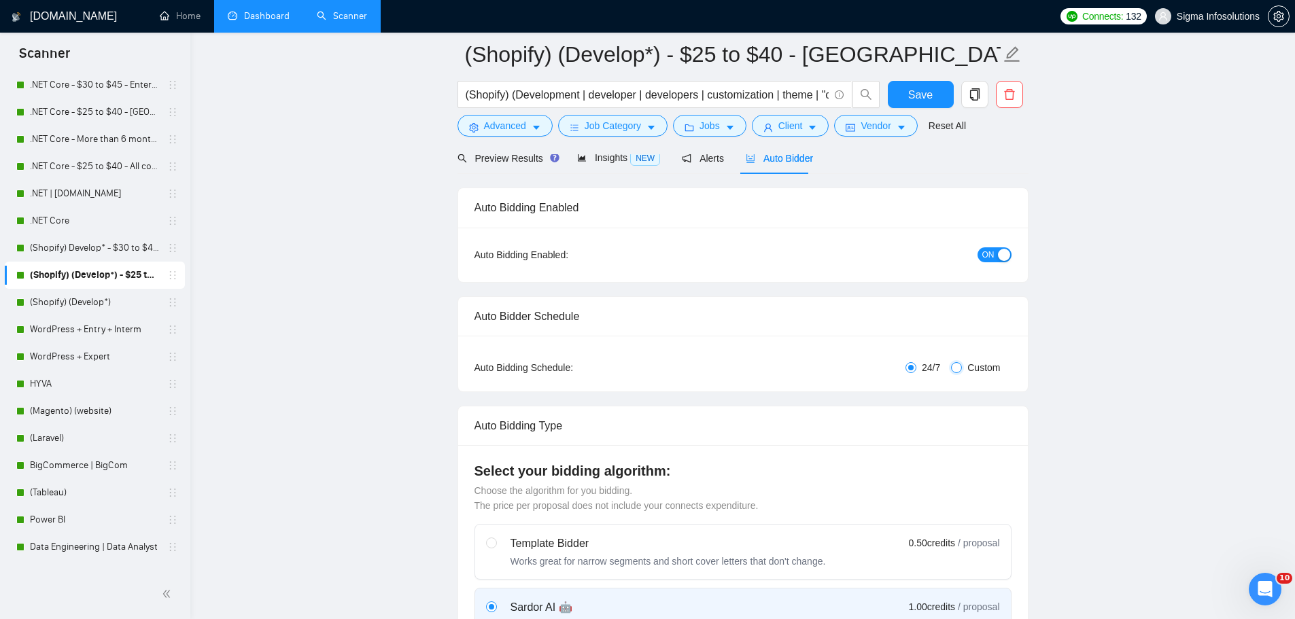
checkbox input "true"
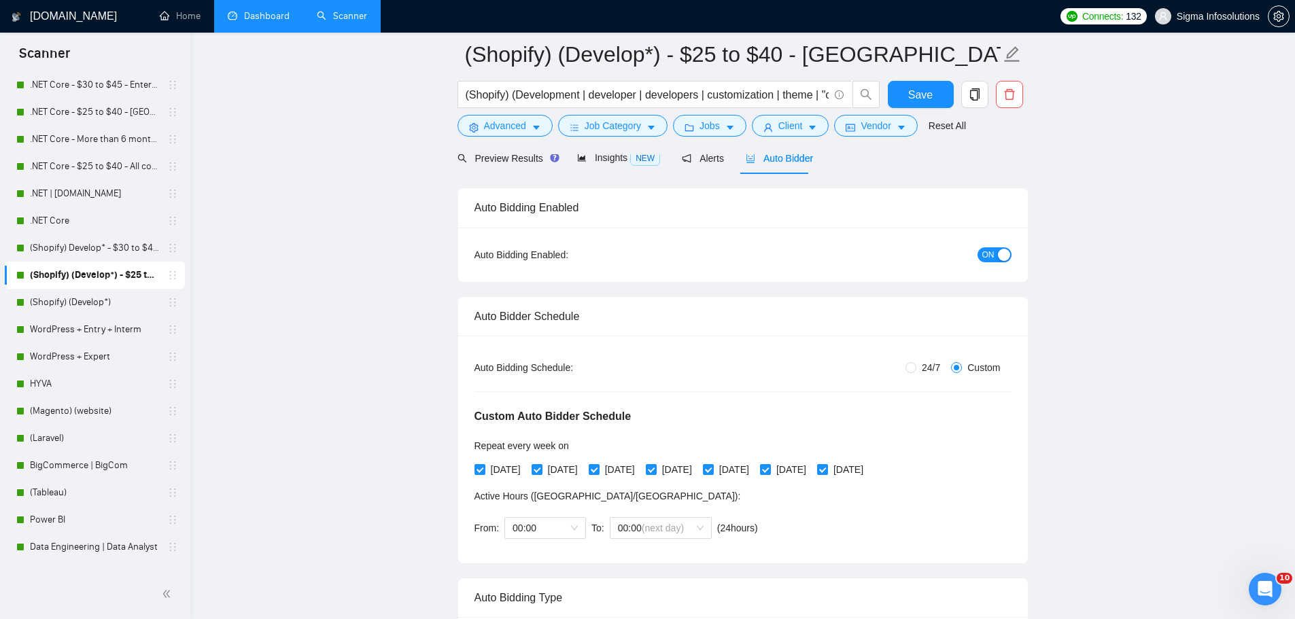
click at [928, 369] on span "24/7" at bounding box center [930, 367] width 29 height 15
click at [916, 369] on input "24/7" at bounding box center [910, 367] width 11 height 11
radio input "true"
radio input "false"
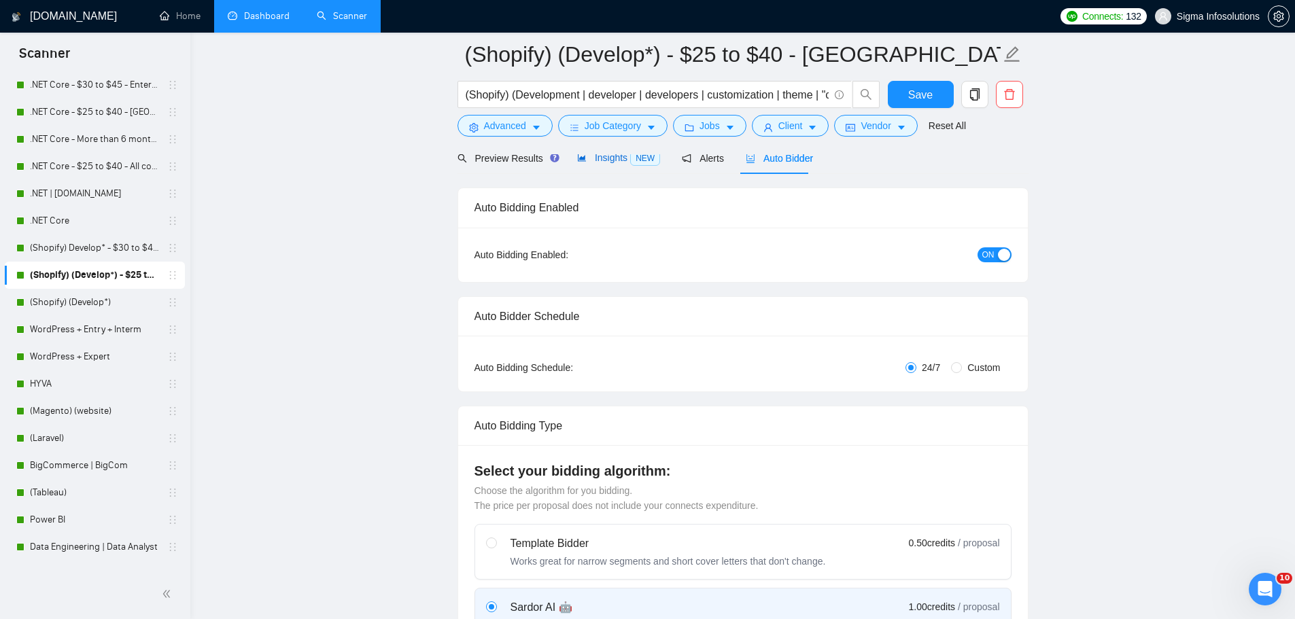
click at [592, 160] on span "Insights NEW" at bounding box center [618, 157] width 83 height 11
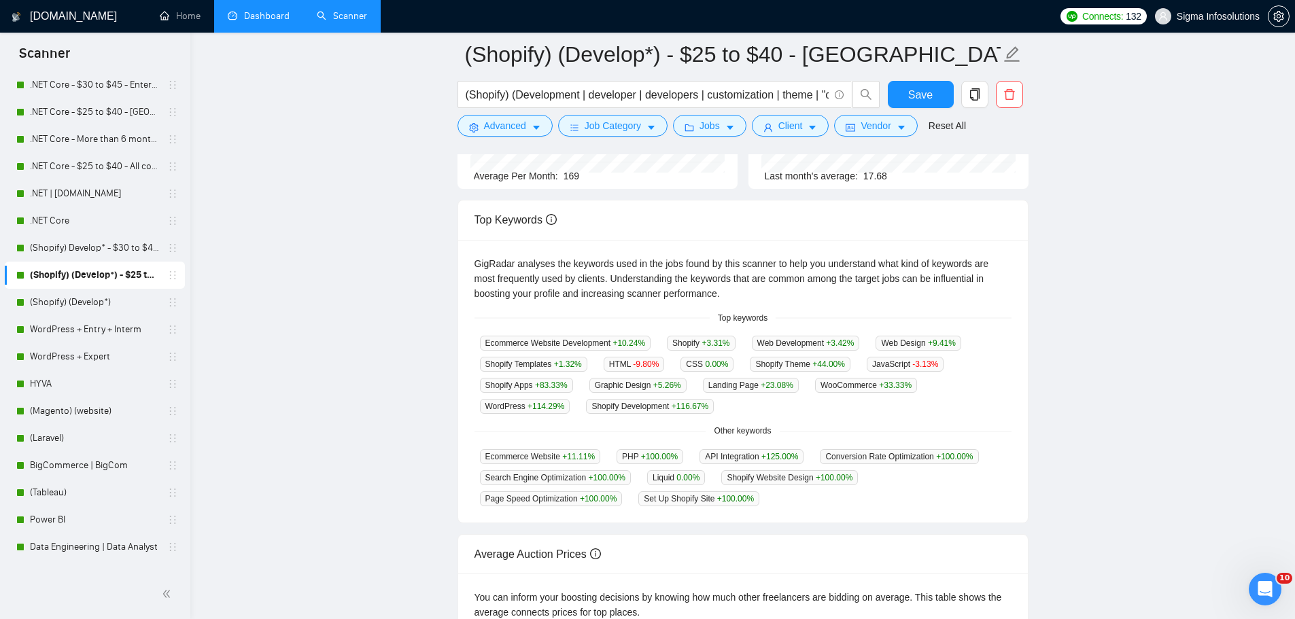
scroll to position [408, 0]
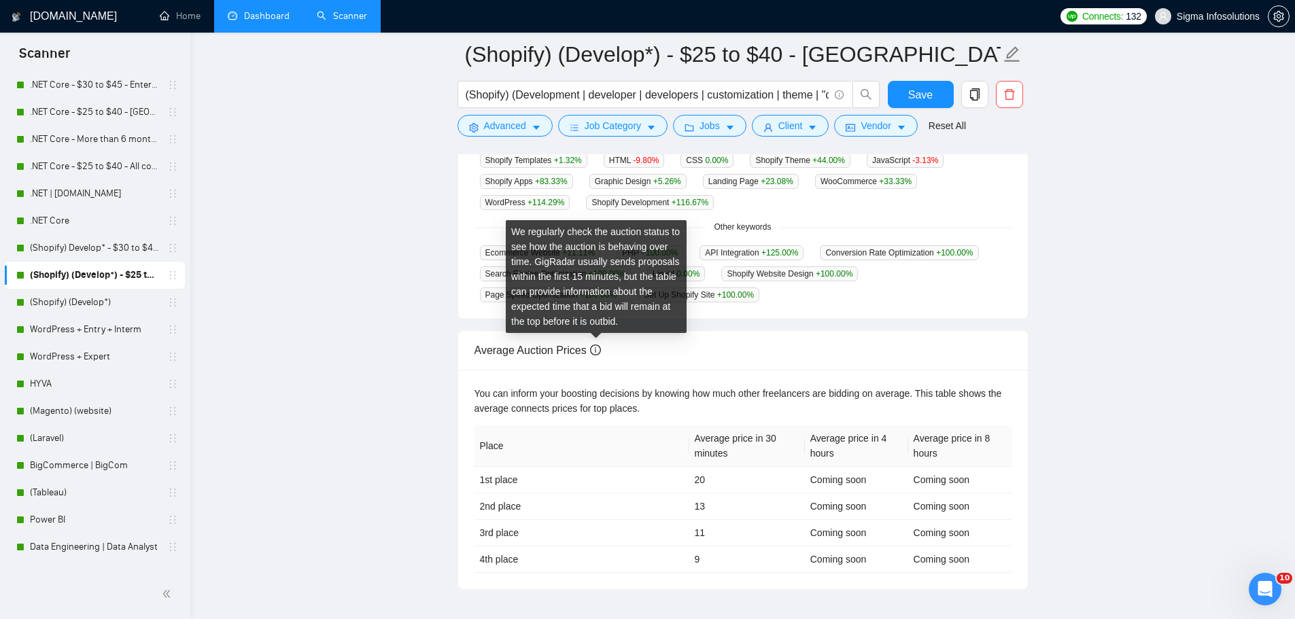
click at [598, 345] on icon "info-circle" at bounding box center [595, 350] width 11 height 11
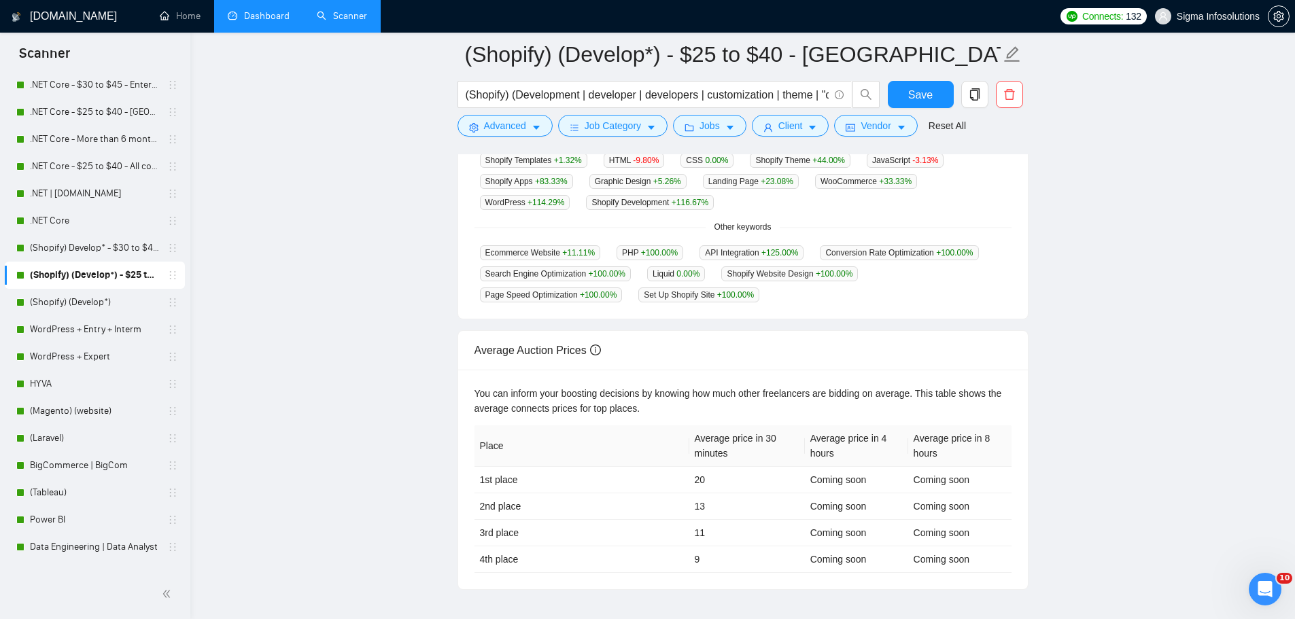
click at [760, 352] on div "Average Auction Prices" at bounding box center [742, 350] width 537 height 39
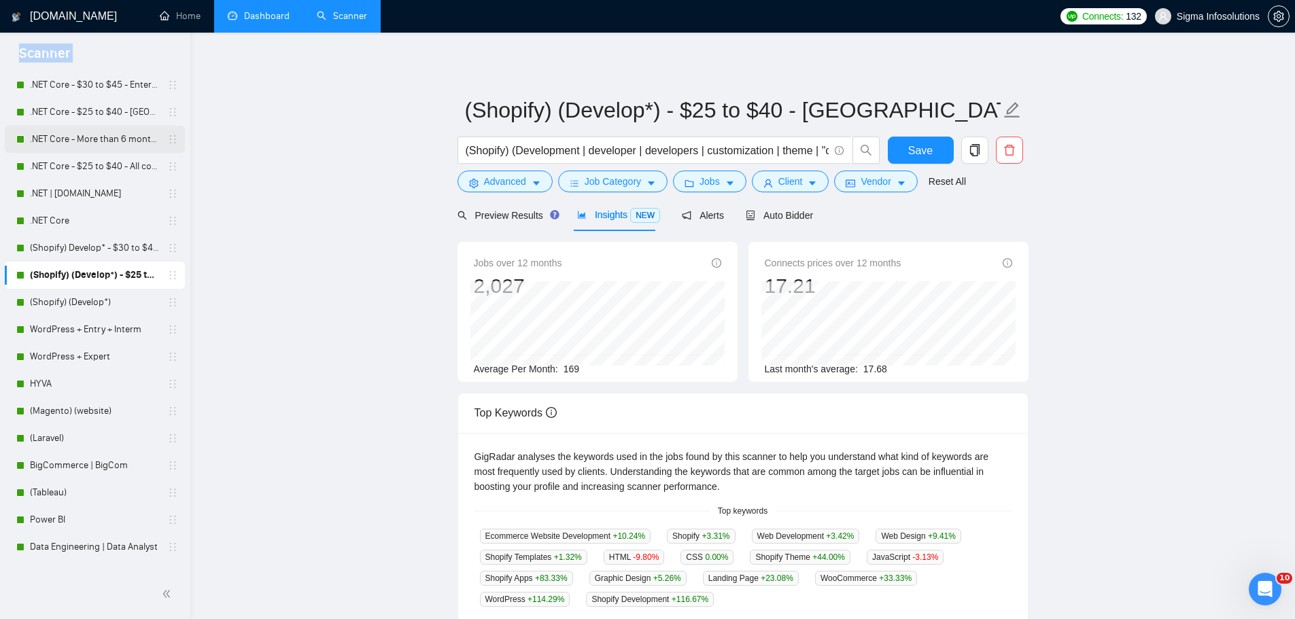
scroll to position [66, 0]
drag, startPoint x: 6, startPoint y: 58, endPoint x: 16, endPoint y: 132, distance: 74.1
click at [16, 132] on div "Scanner New Scanner My Scanners .NET Core - $30 to $45 - Enterprise client - RO…" at bounding box center [95, 326] width 190 height 586
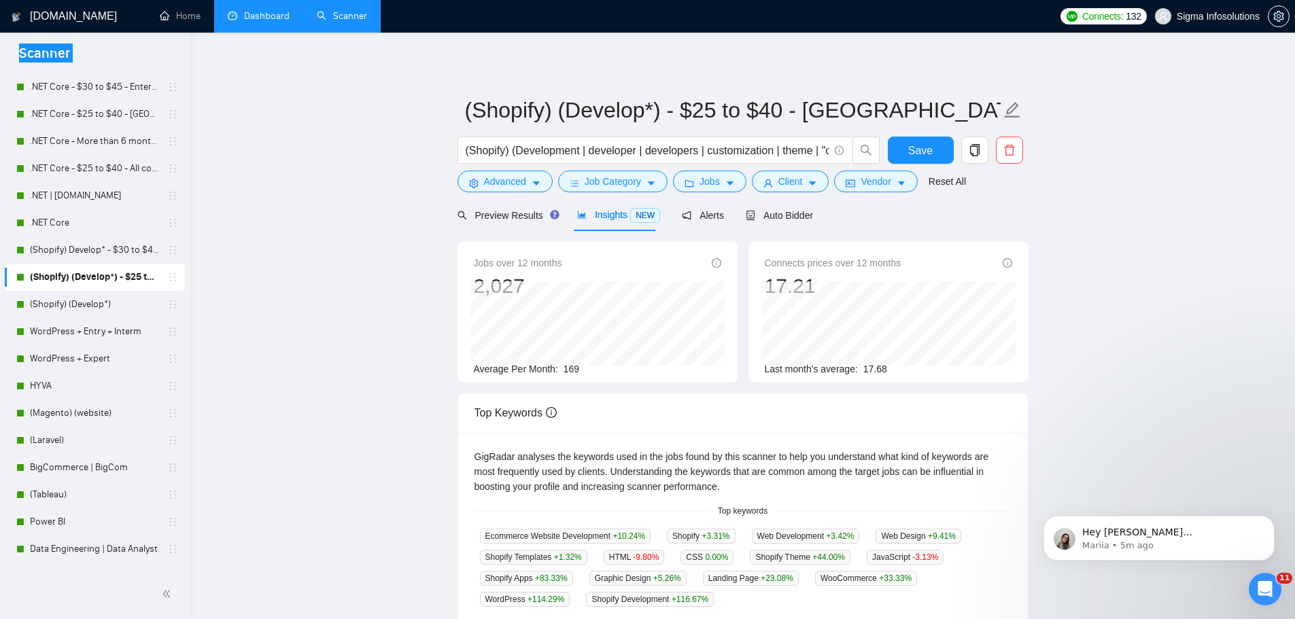
scroll to position [0, 0]
